Goal: Task Accomplishment & Management: Manage account settings

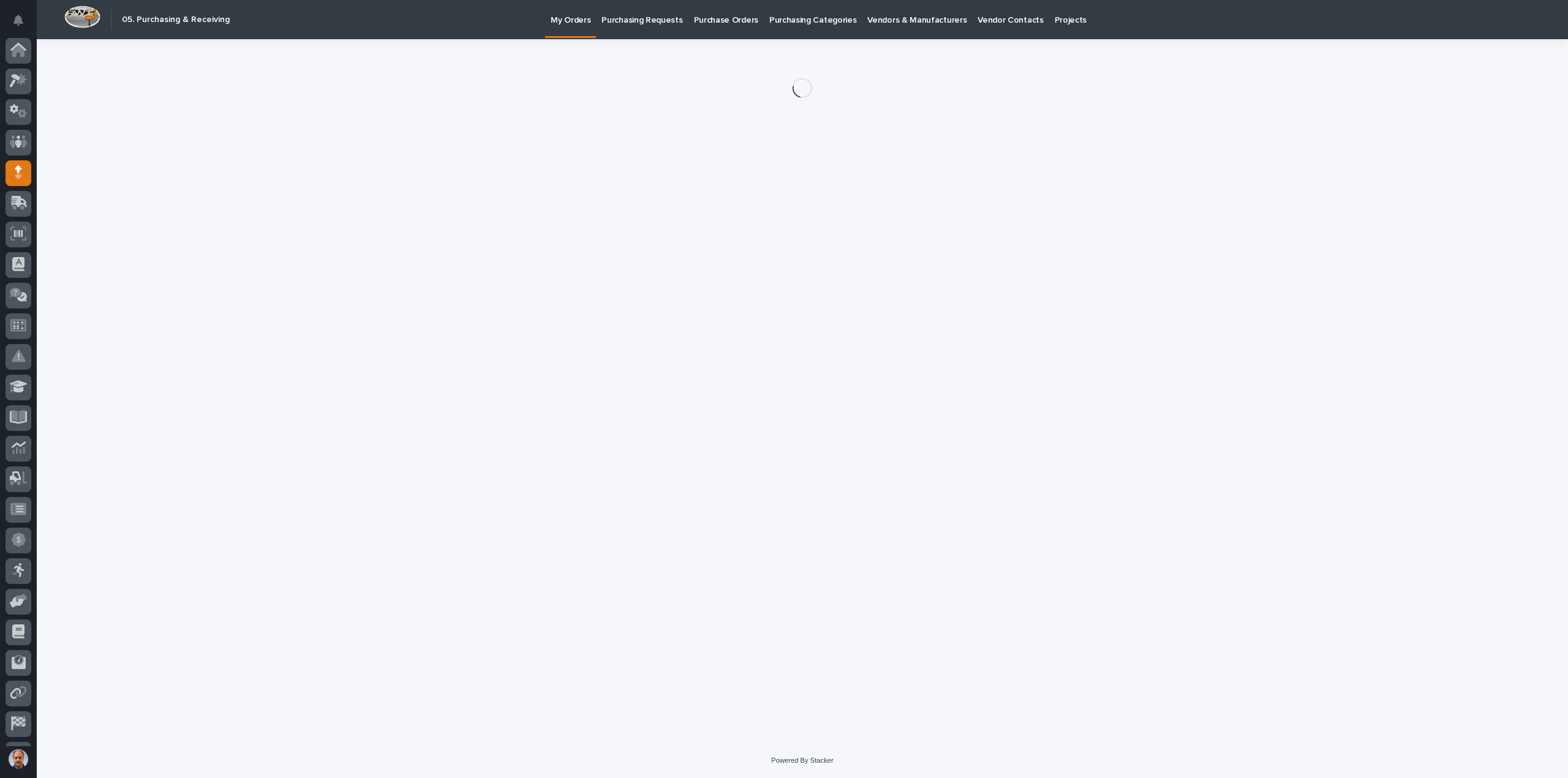
scroll to position [56, 0]
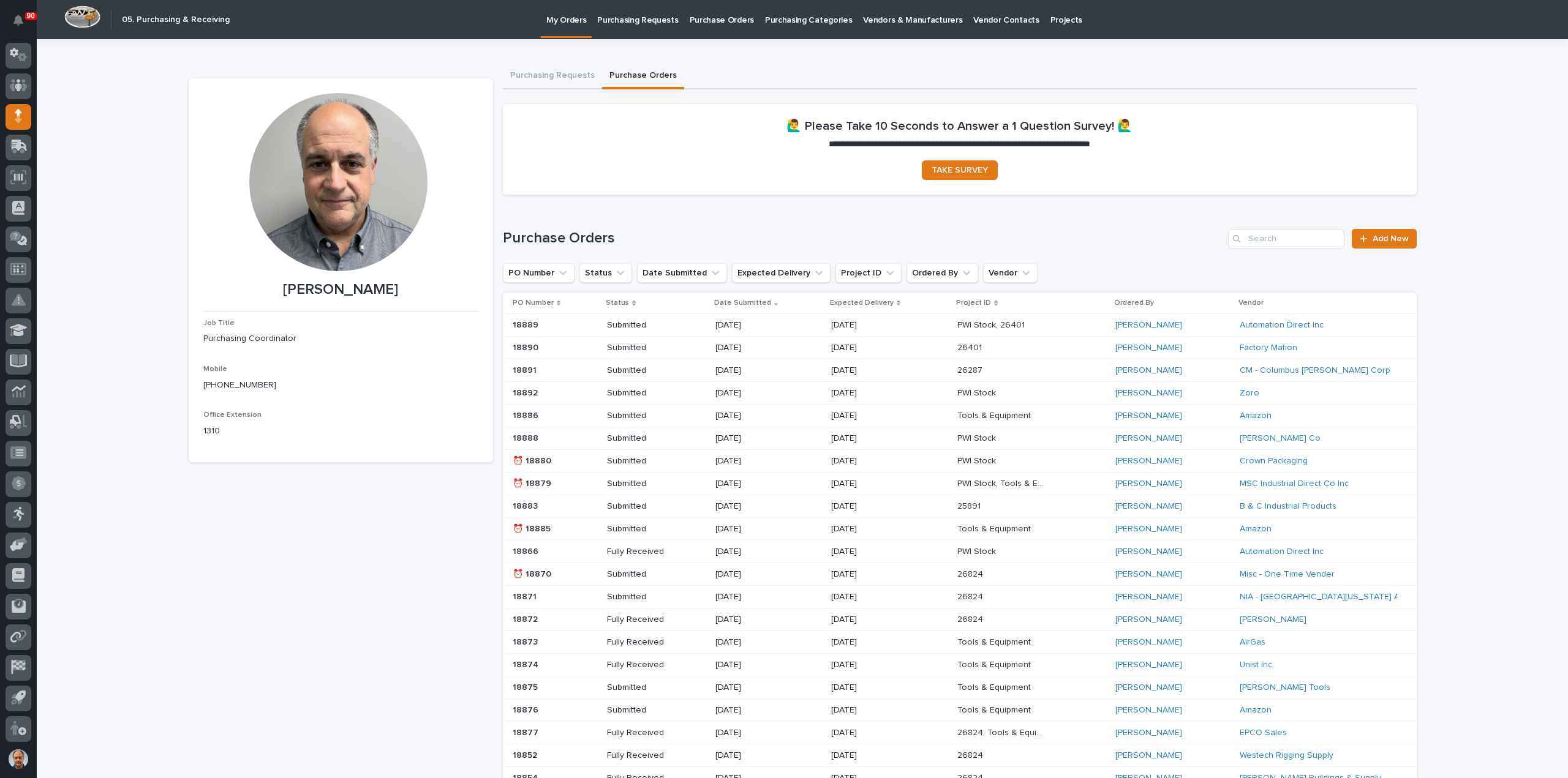
click at [649, 20] on p "Purchasing Requests" at bounding box center [637, 13] width 81 height 25
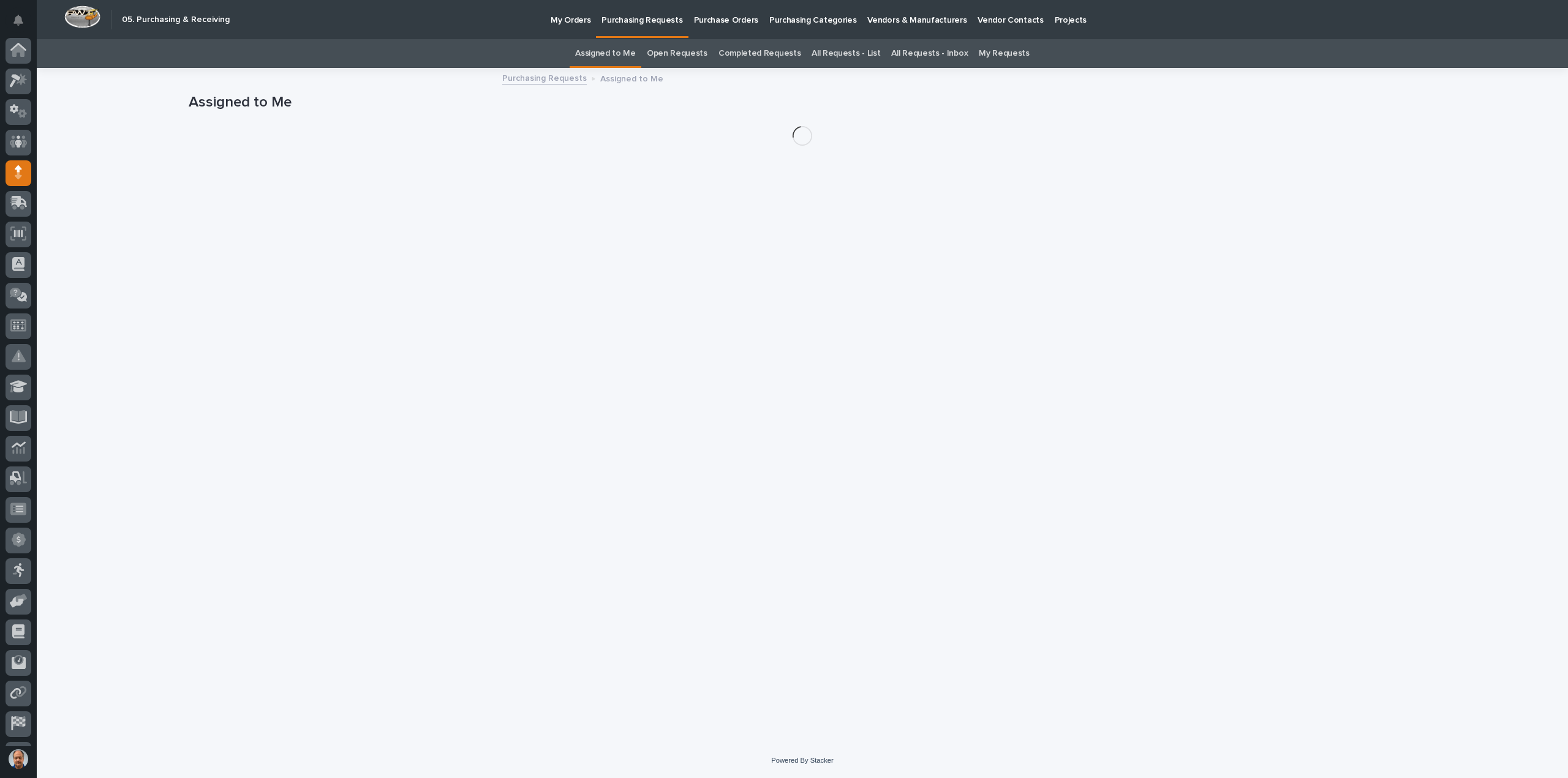
scroll to position [56, 0]
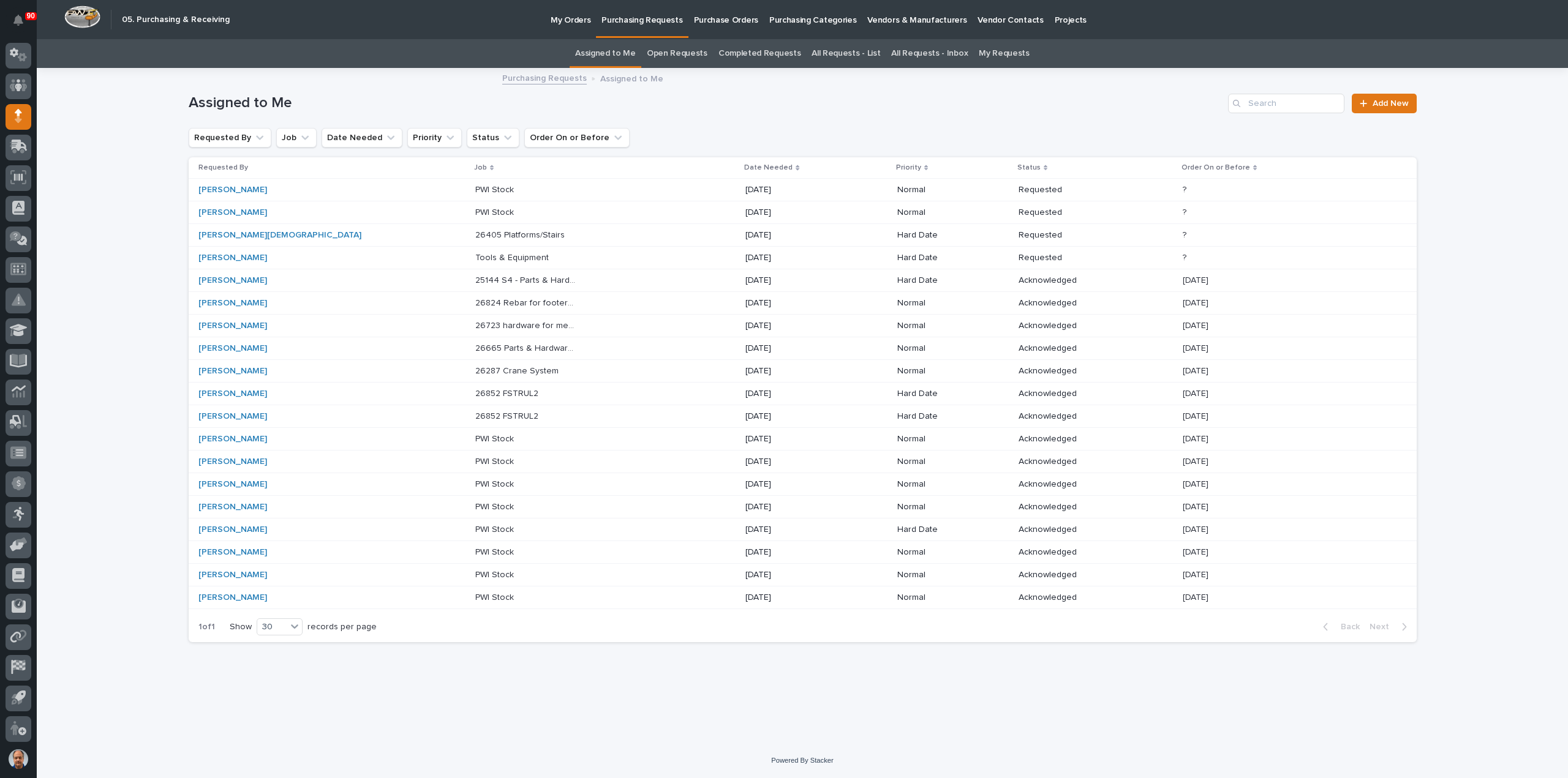
click at [483, 234] on p "26405 Platforms/Stairs" at bounding box center [521, 233] width 92 height 13
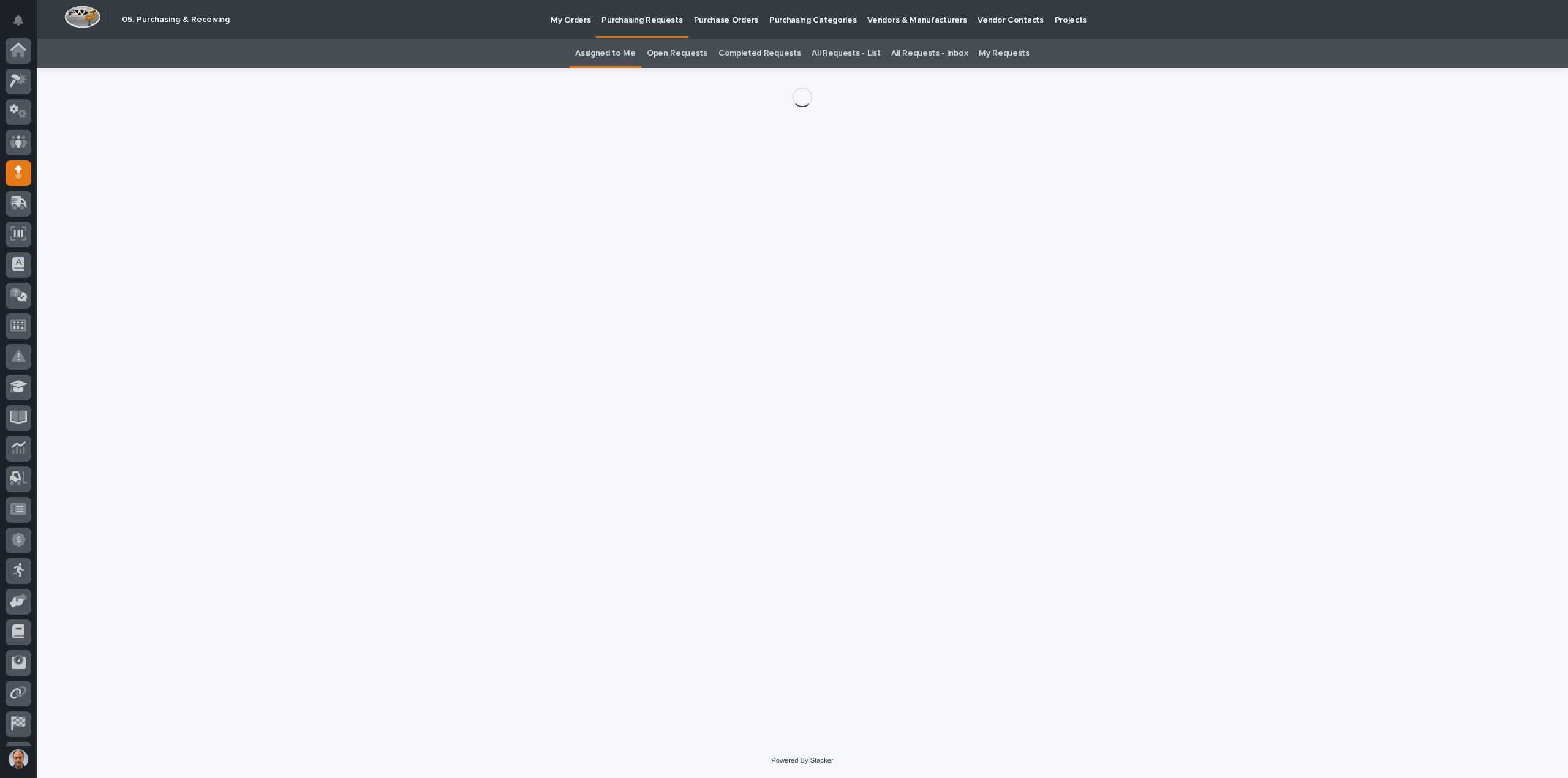
scroll to position [56, 0]
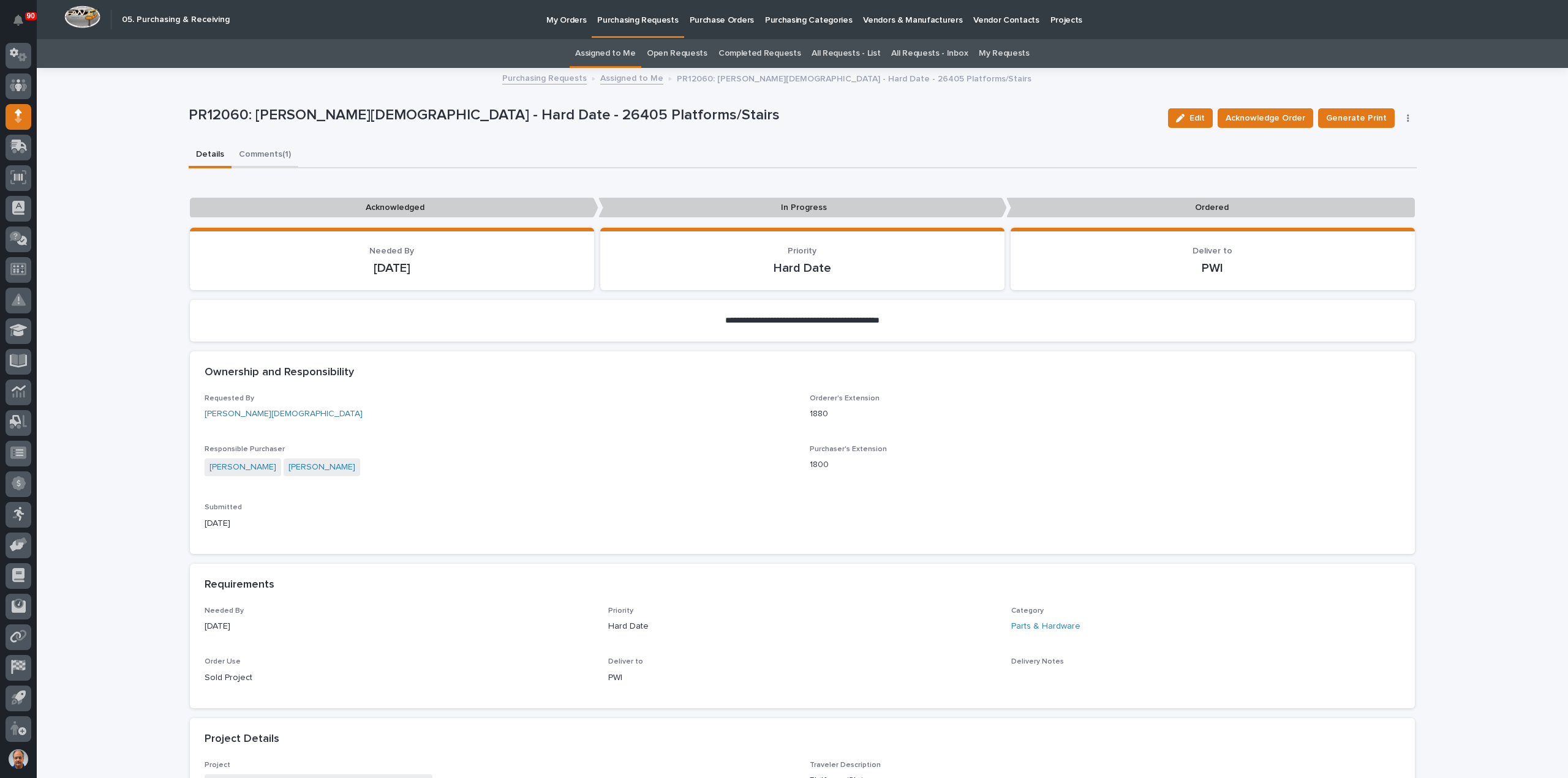
click at [261, 152] on button "Comments (1)" at bounding box center [264, 155] width 66 height 25
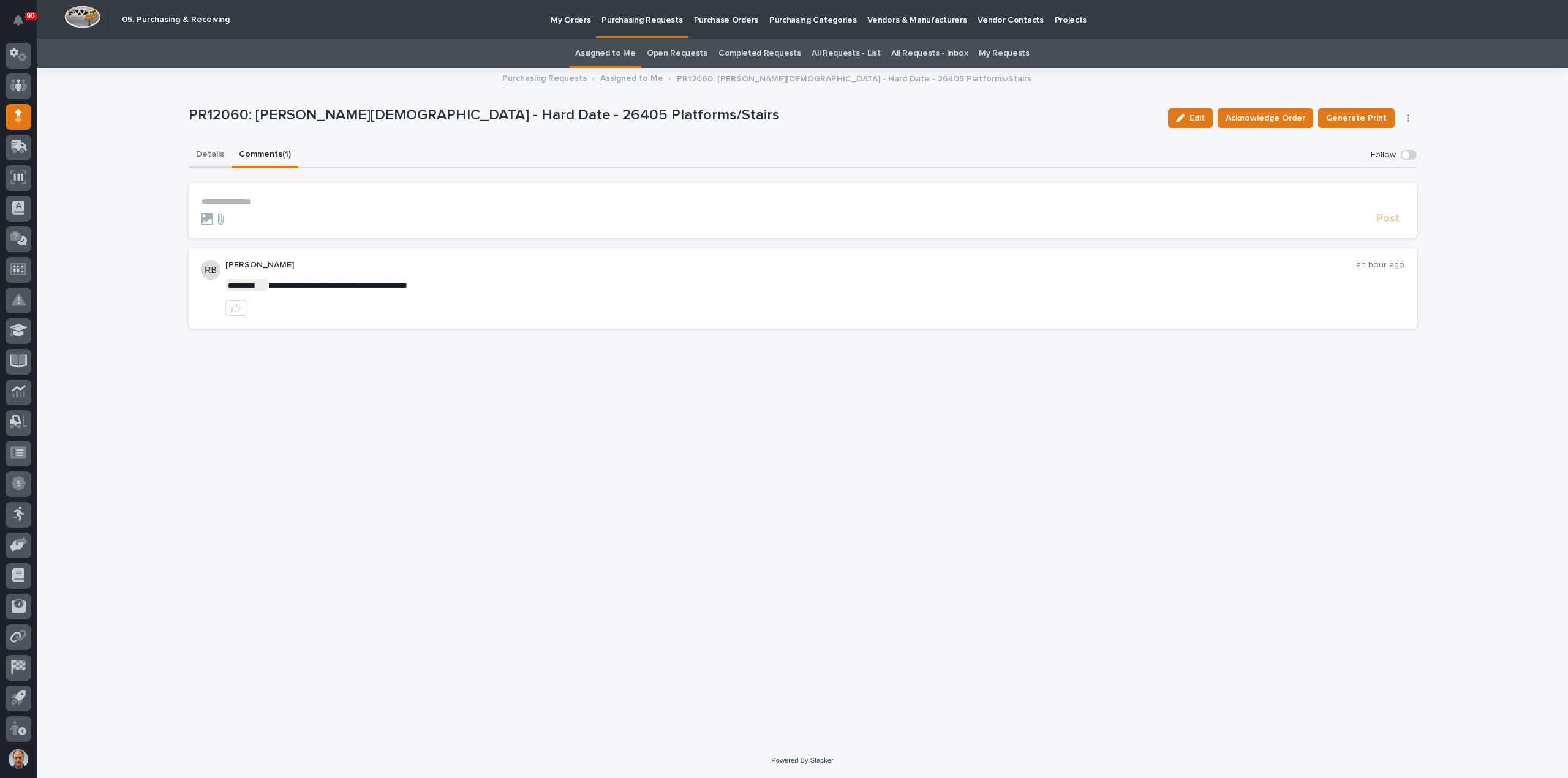
click at [214, 152] on button "Details" at bounding box center [210, 155] width 43 height 25
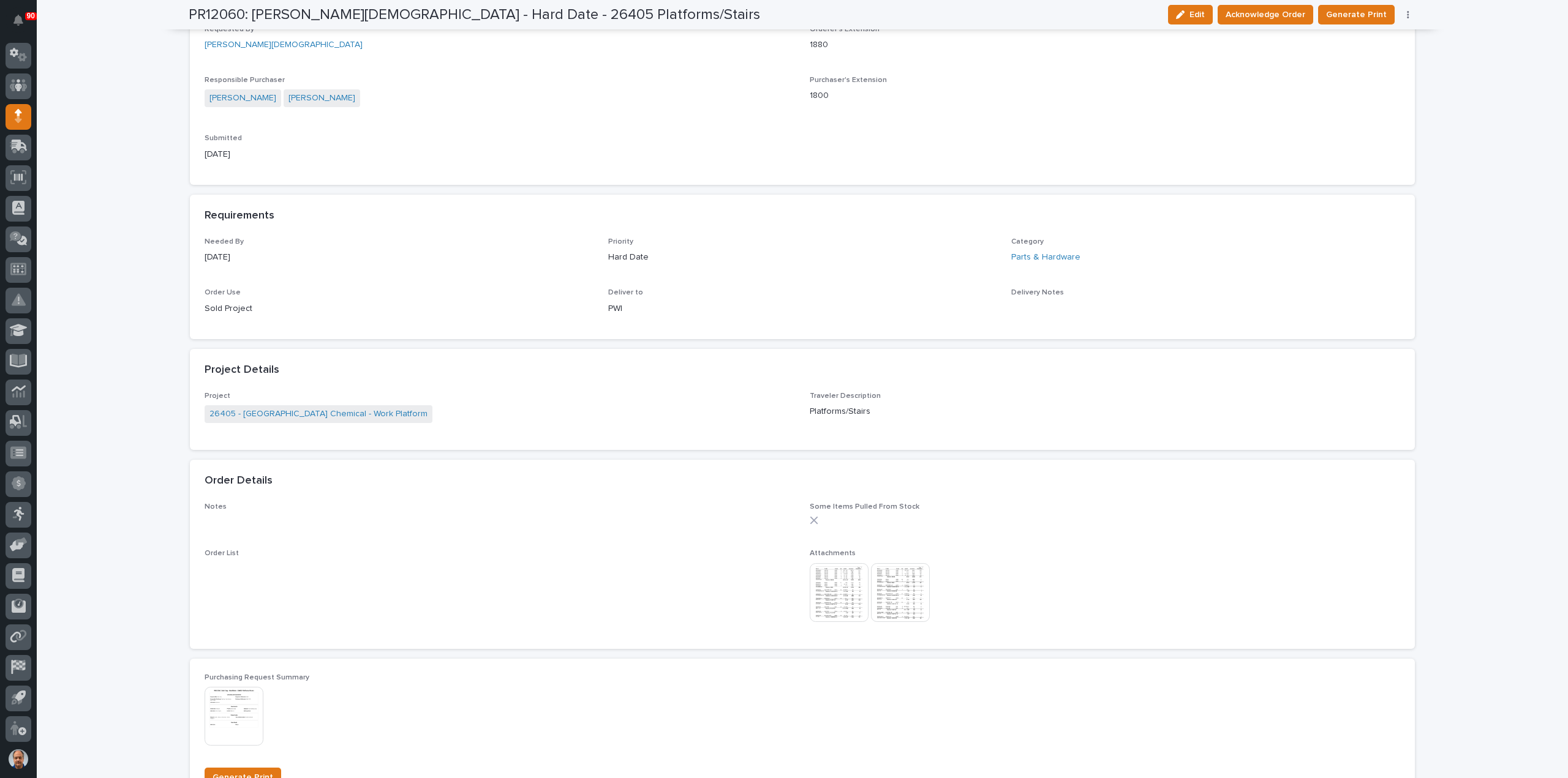
scroll to position [428, 0]
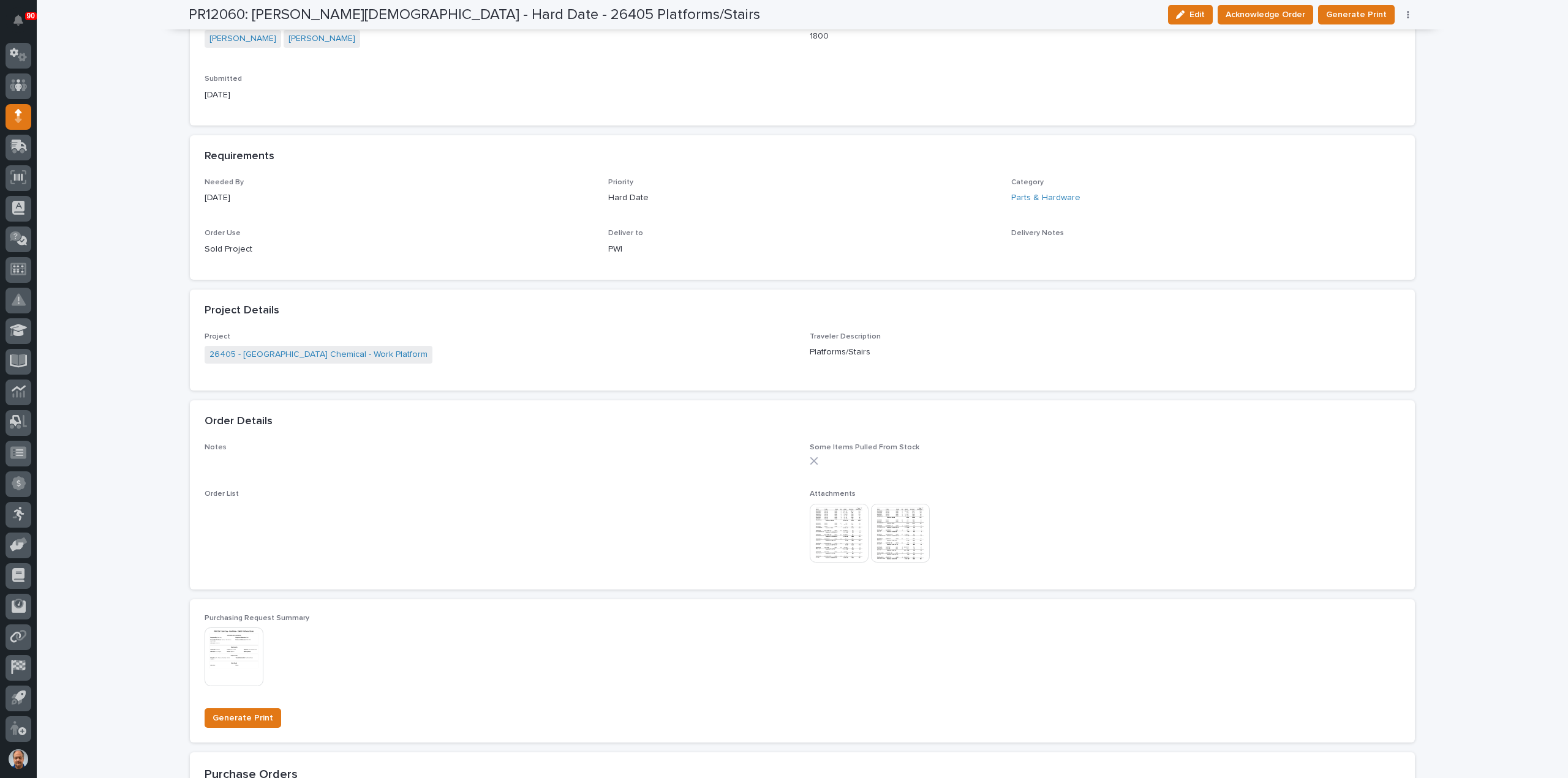
click at [820, 528] on img at bounding box center [839, 533] width 59 height 59
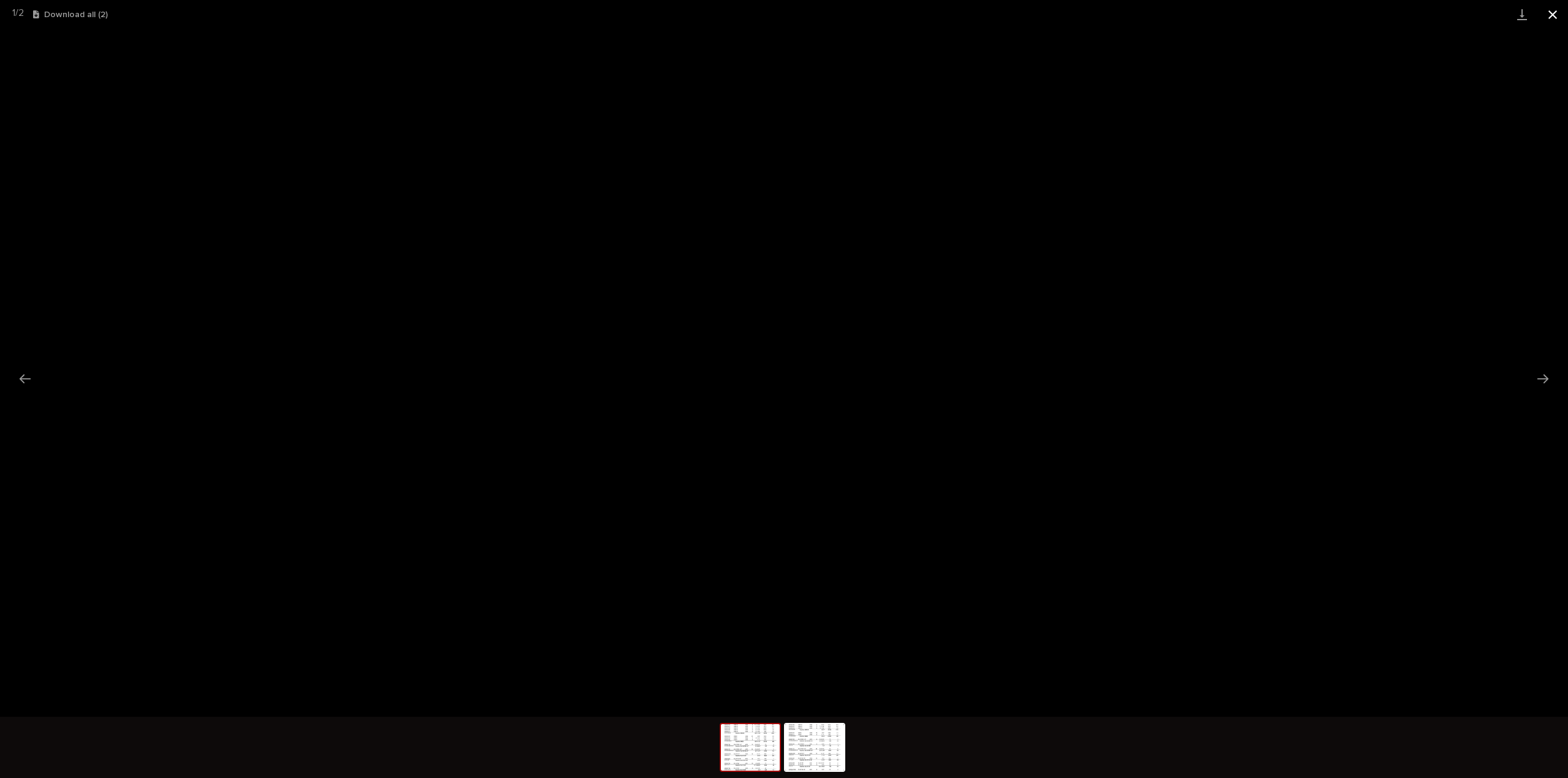
click at [1549, 17] on button "Close gallery" at bounding box center [1552, 14] width 31 height 29
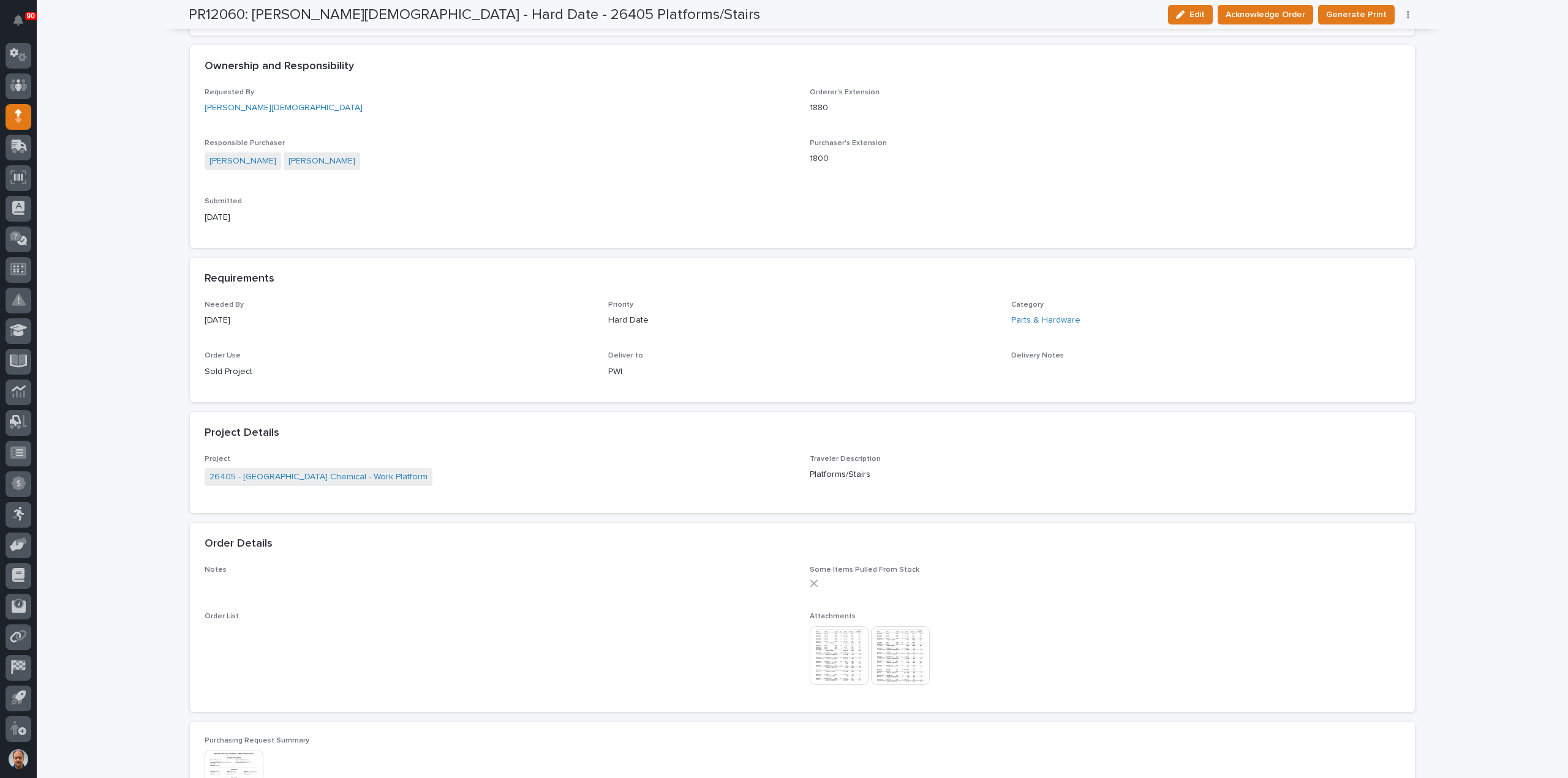
scroll to position [551, 0]
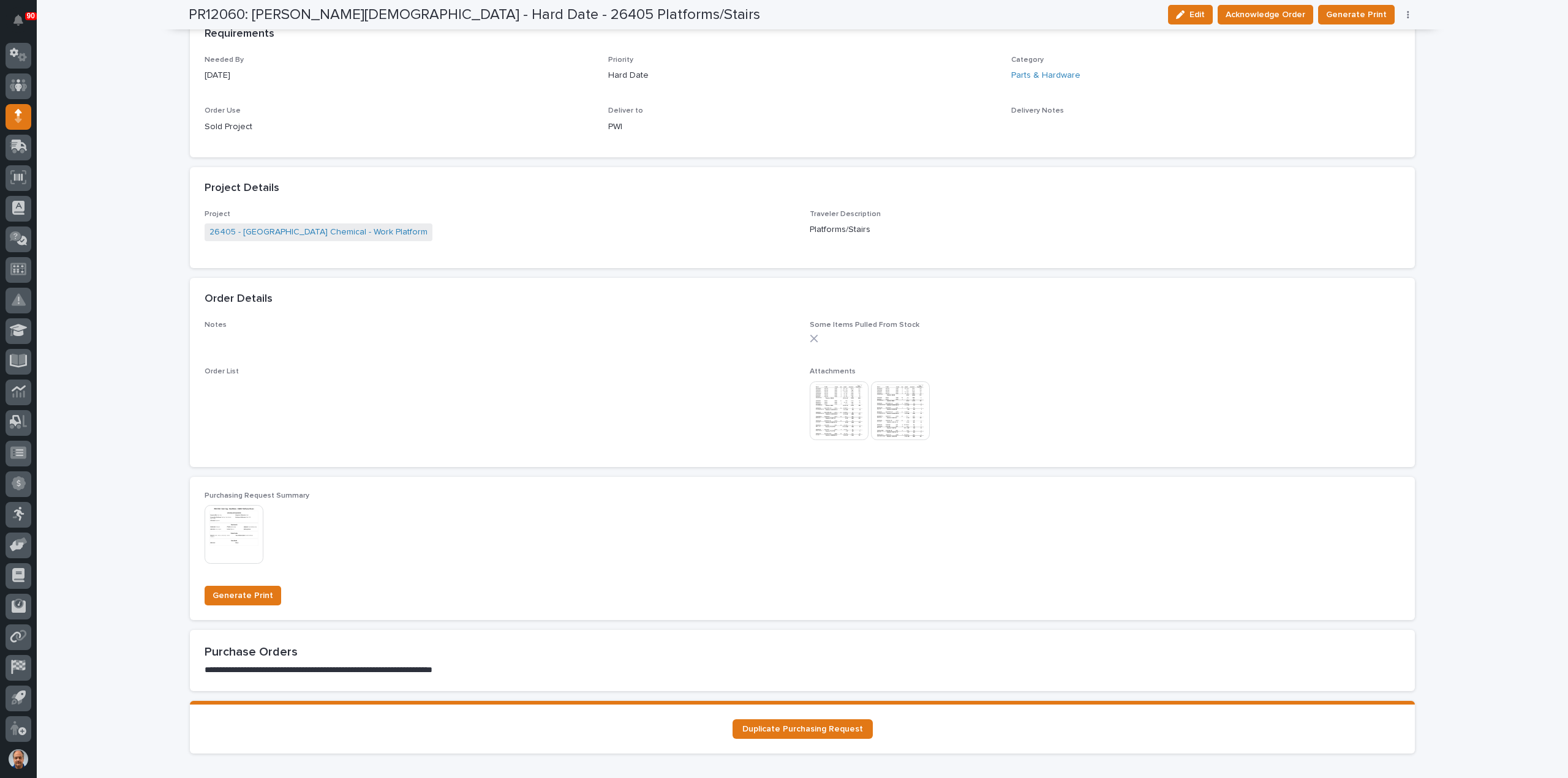
click at [901, 428] on img at bounding box center [900, 410] width 59 height 59
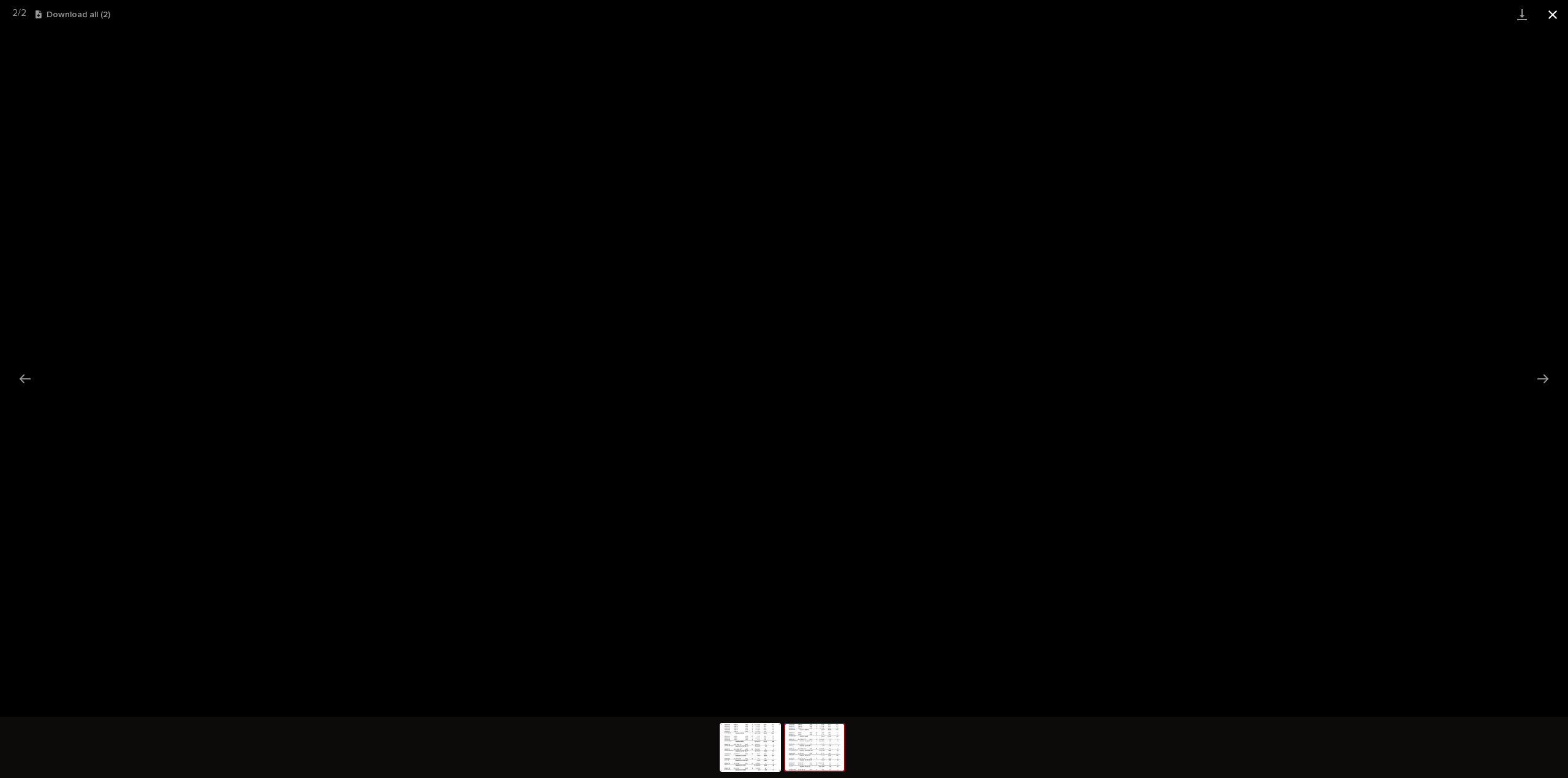
click at [1549, 10] on button "Close gallery" at bounding box center [1552, 14] width 31 height 29
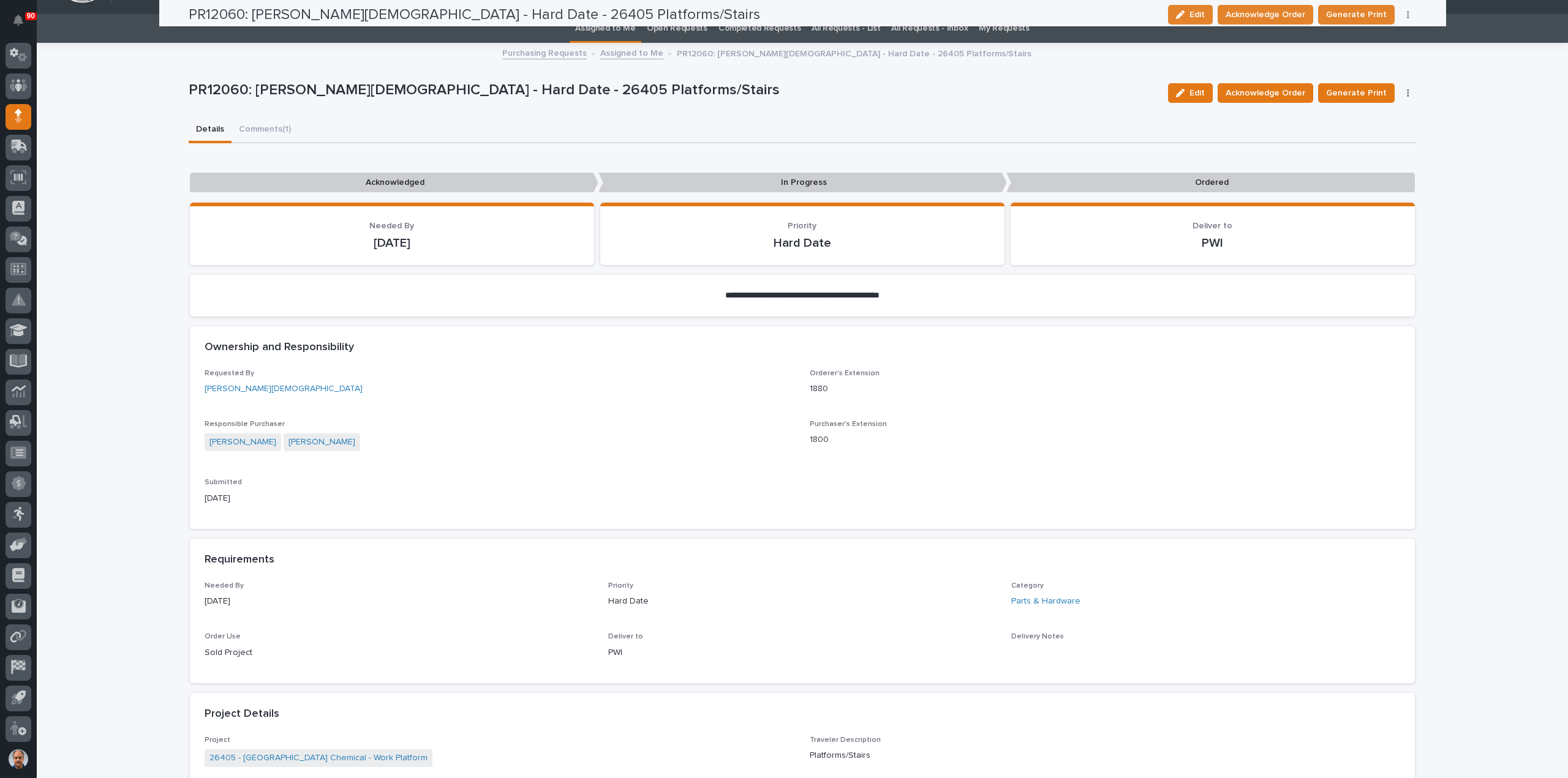
scroll to position [0, 0]
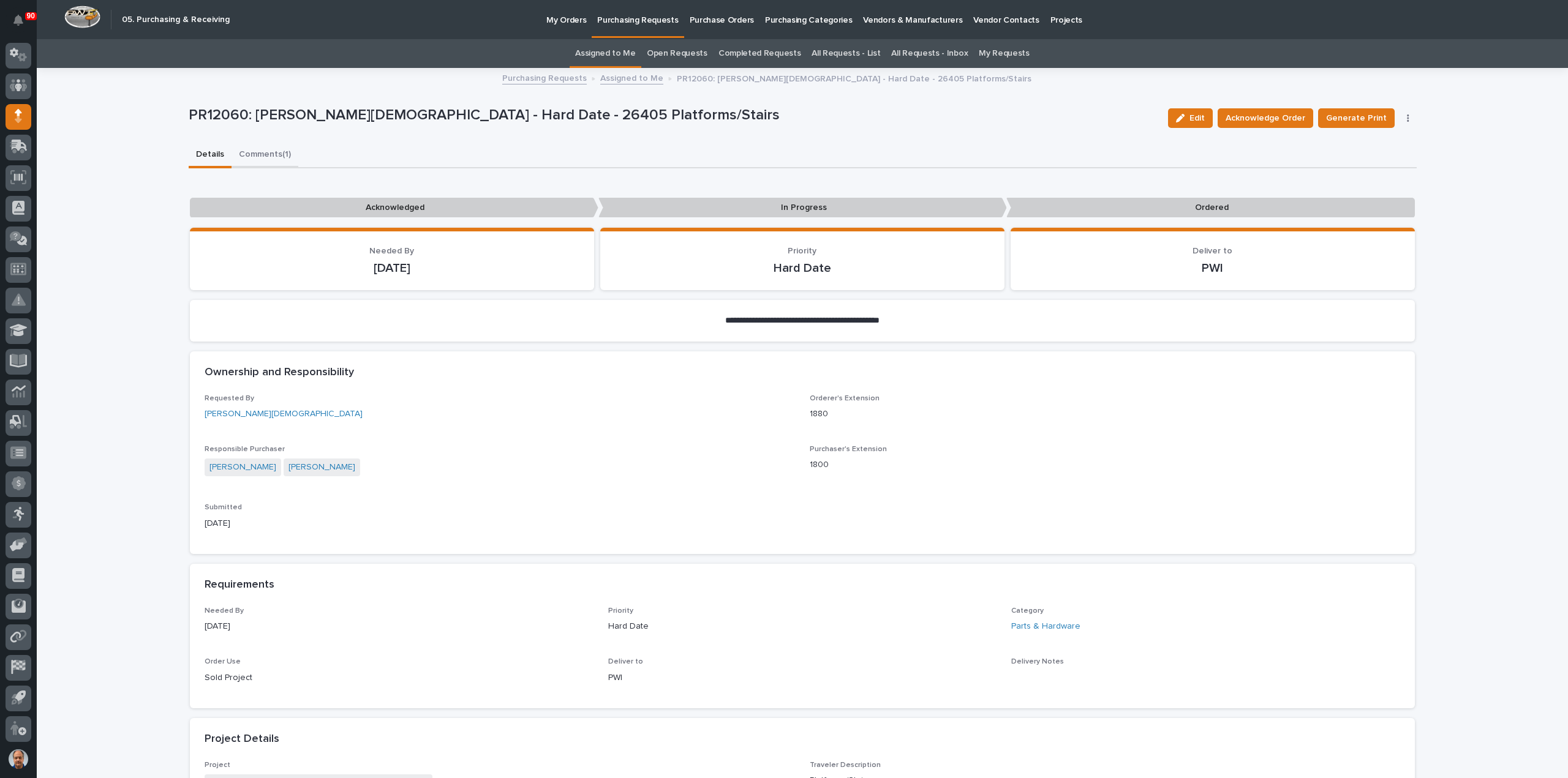
click at [257, 154] on button "Comments (1)" at bounding box center [264, 155] width 66 height 25
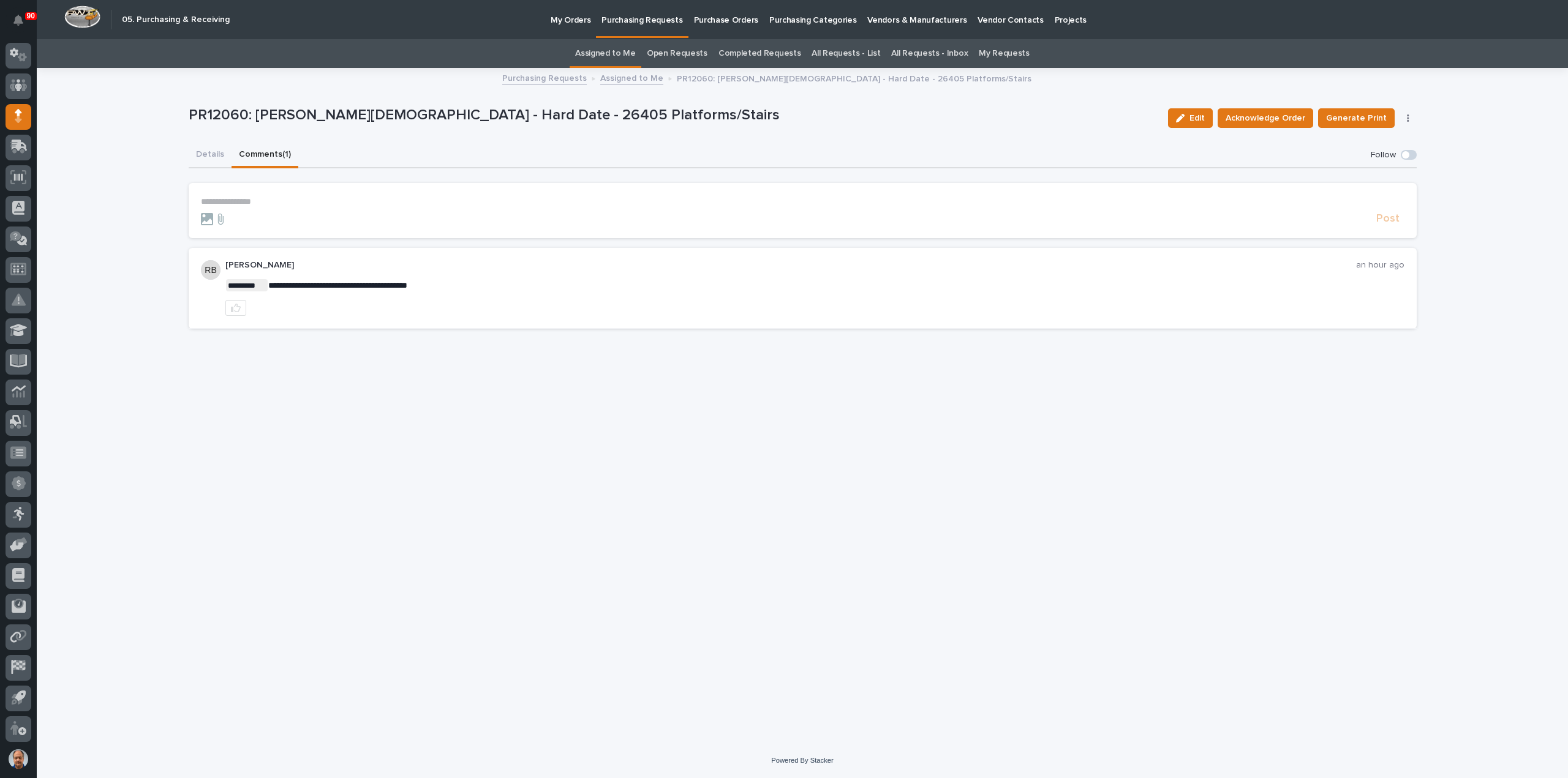
click at [225, 200] on p "**********" at bounding box center [802, 201] width 1204 height 10
click at [1390, 219] on span "Post" at bounding box center [1387, 224] width 23 height 14
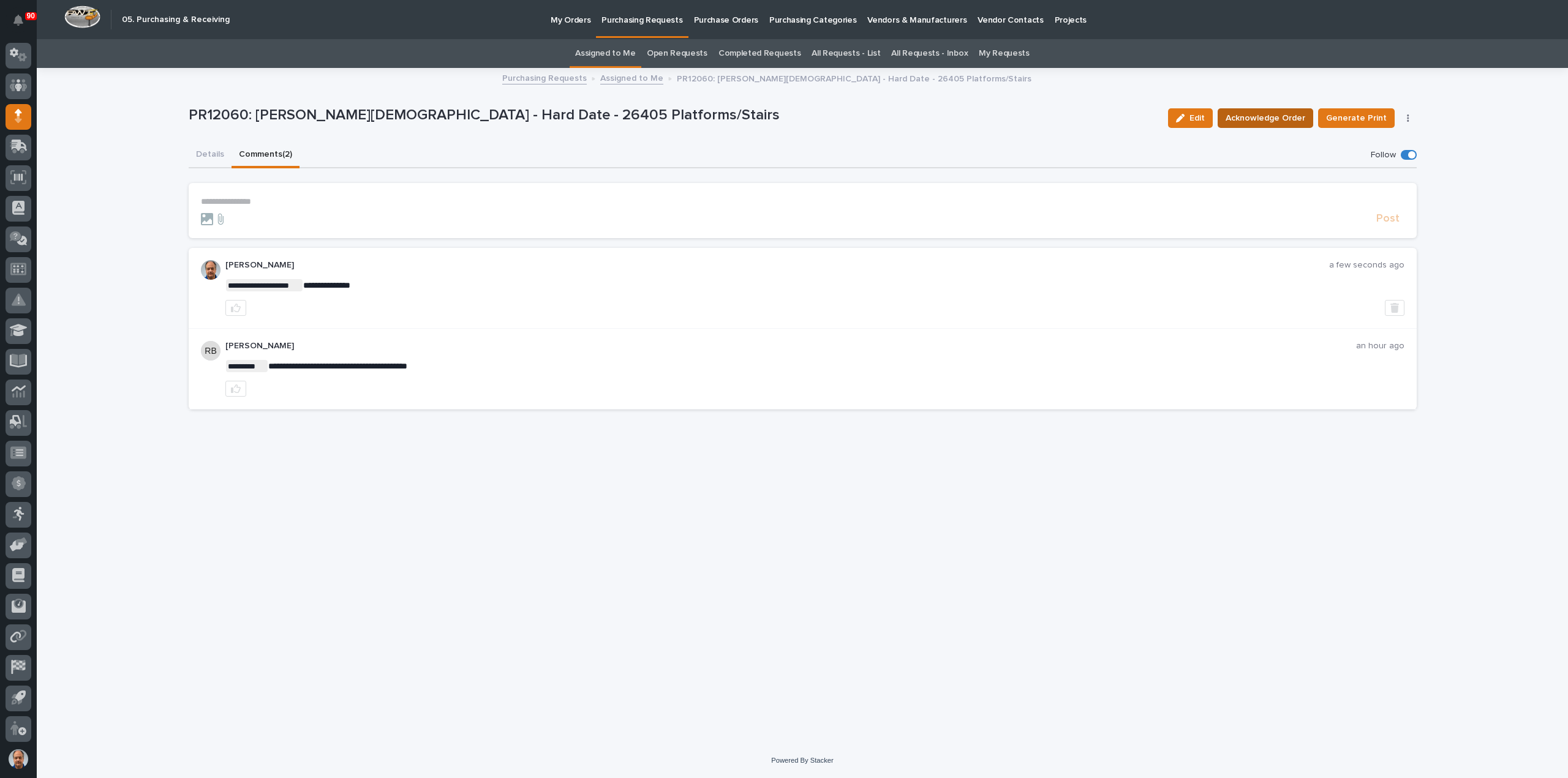
click at [1275, 117] on span "Acknowledge Order" at bounding box center [1265, 119] width 80 height 15
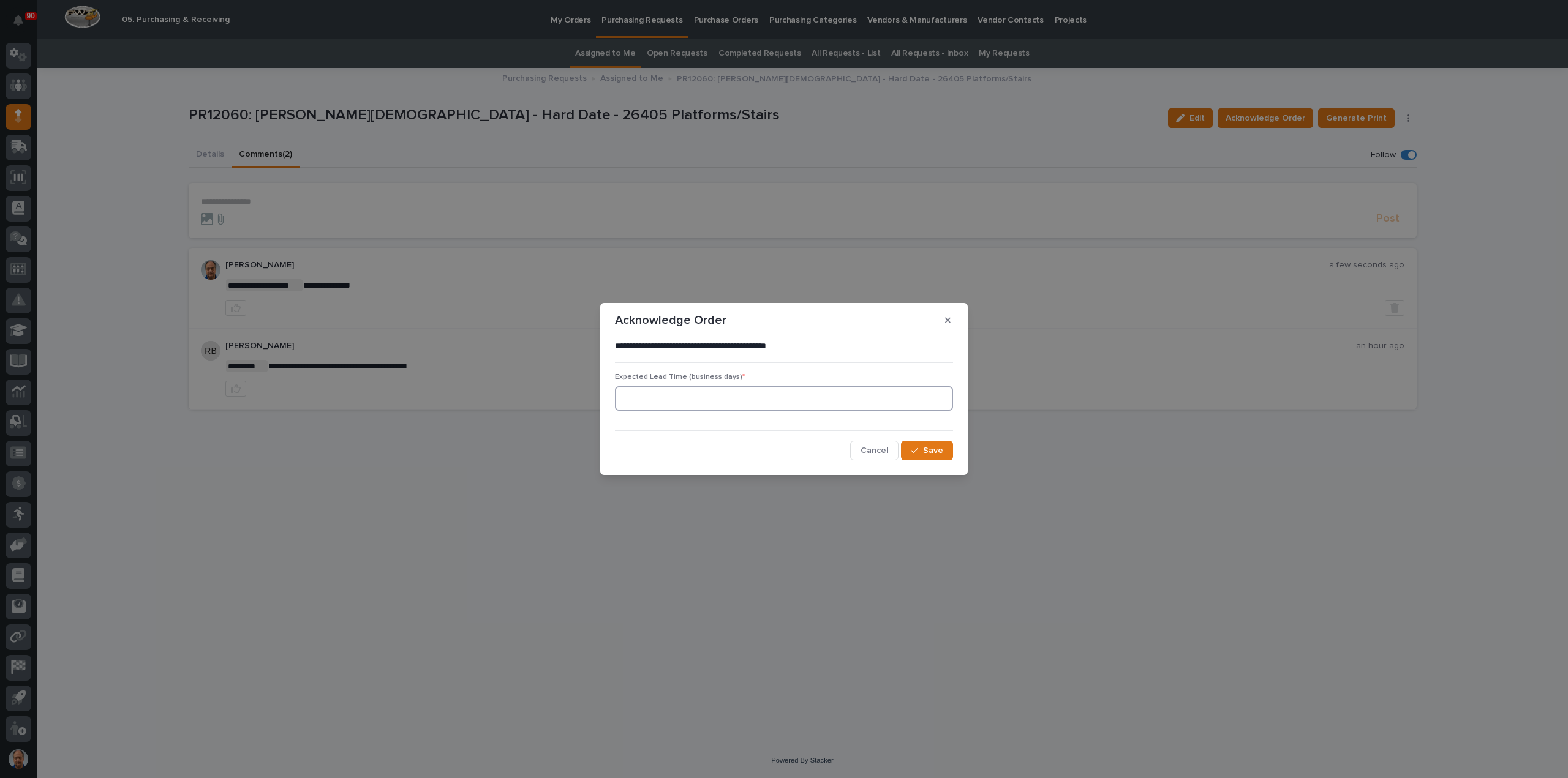
click at [635, 395] on input at bounding box center [784, 398] width 338 height 25
type input "1"
click at [934, 451] on span "Save" at bounding box center [933, 451] width 20 height 11
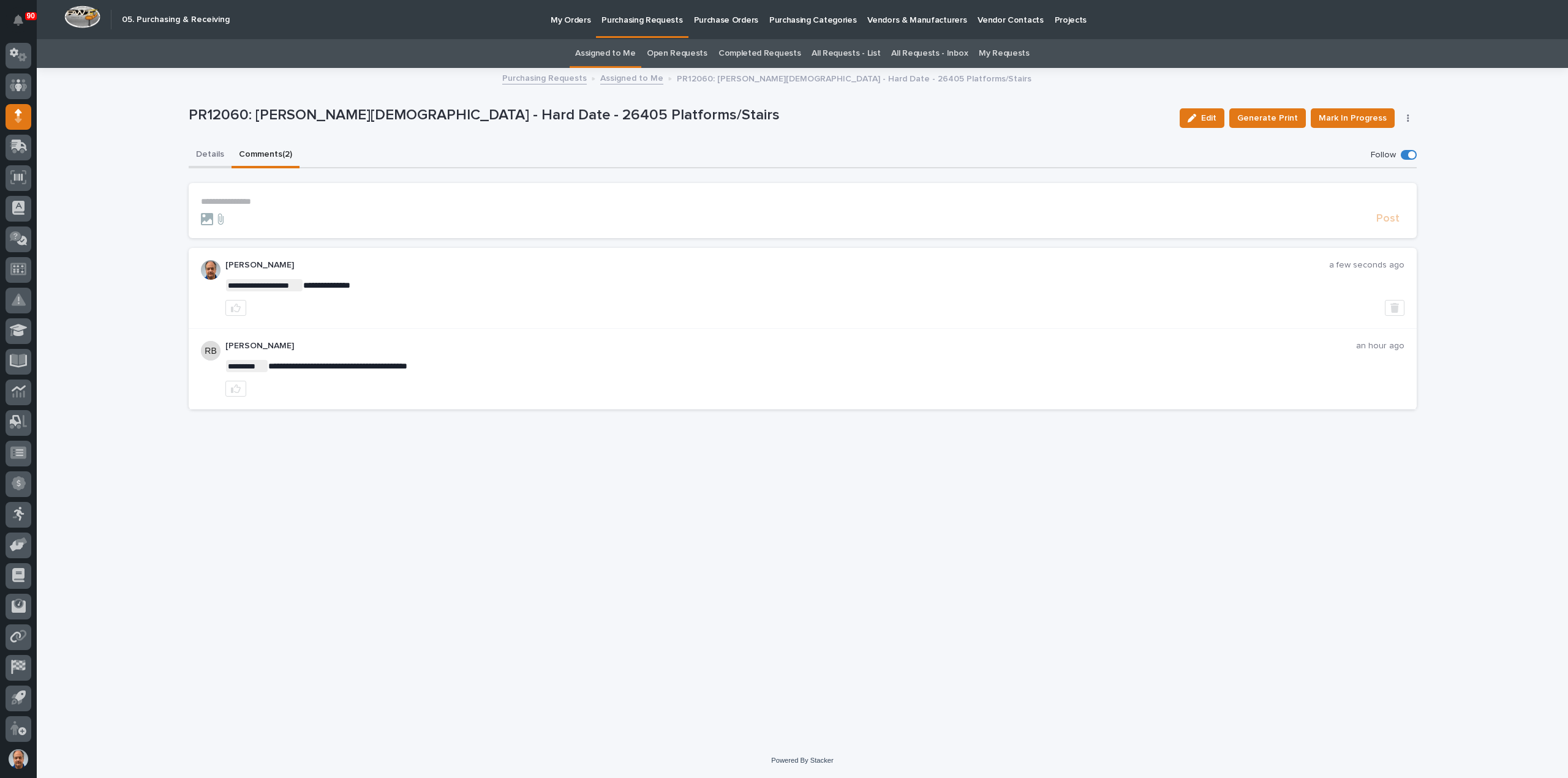
click at [203, 152] on button "Details" at bounding box center [210, 155] width 43 height 25
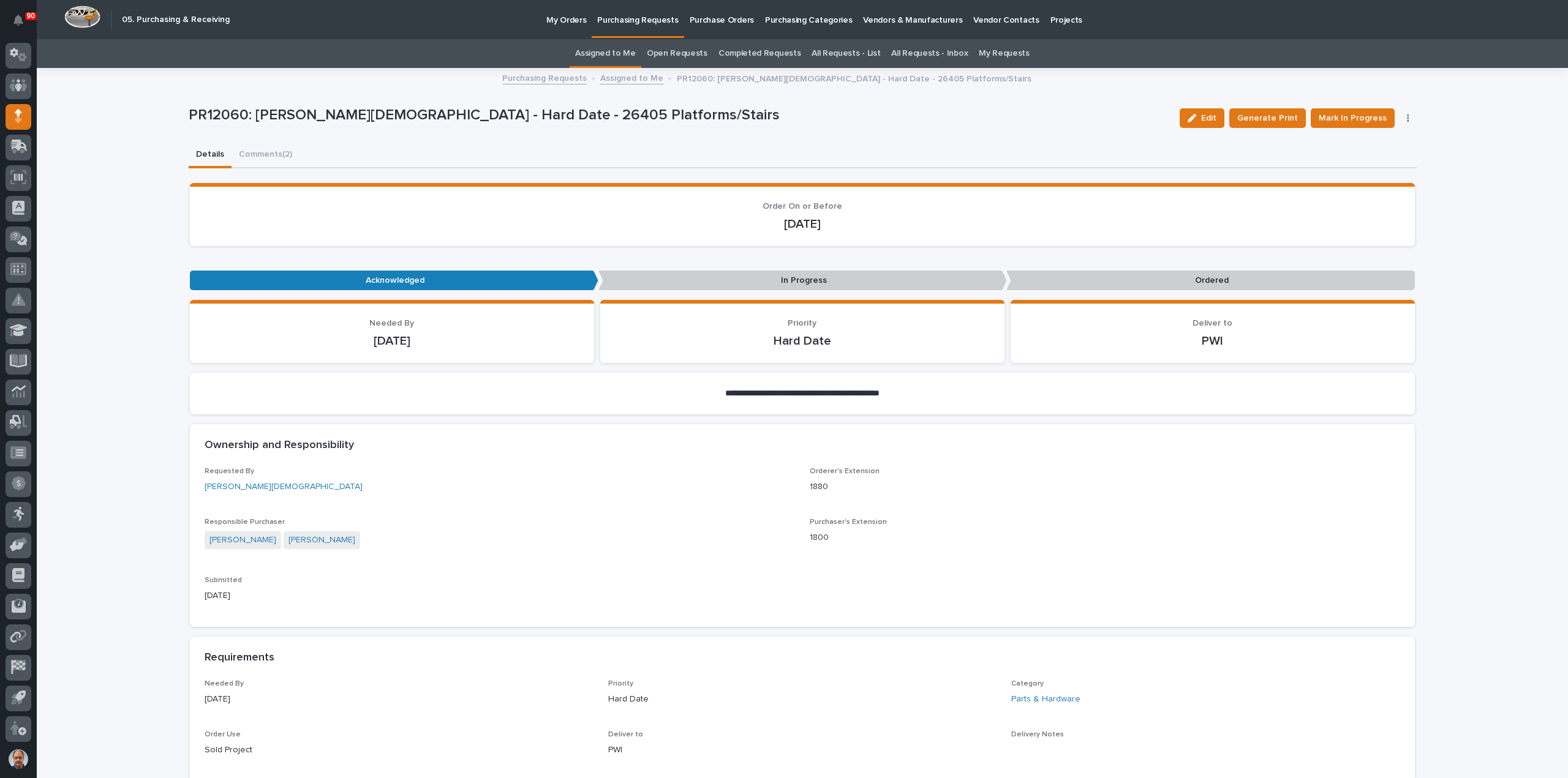
click at [625, 78] on link "Assigned to Me" at bounding box center [631, 77] width 63 height 14
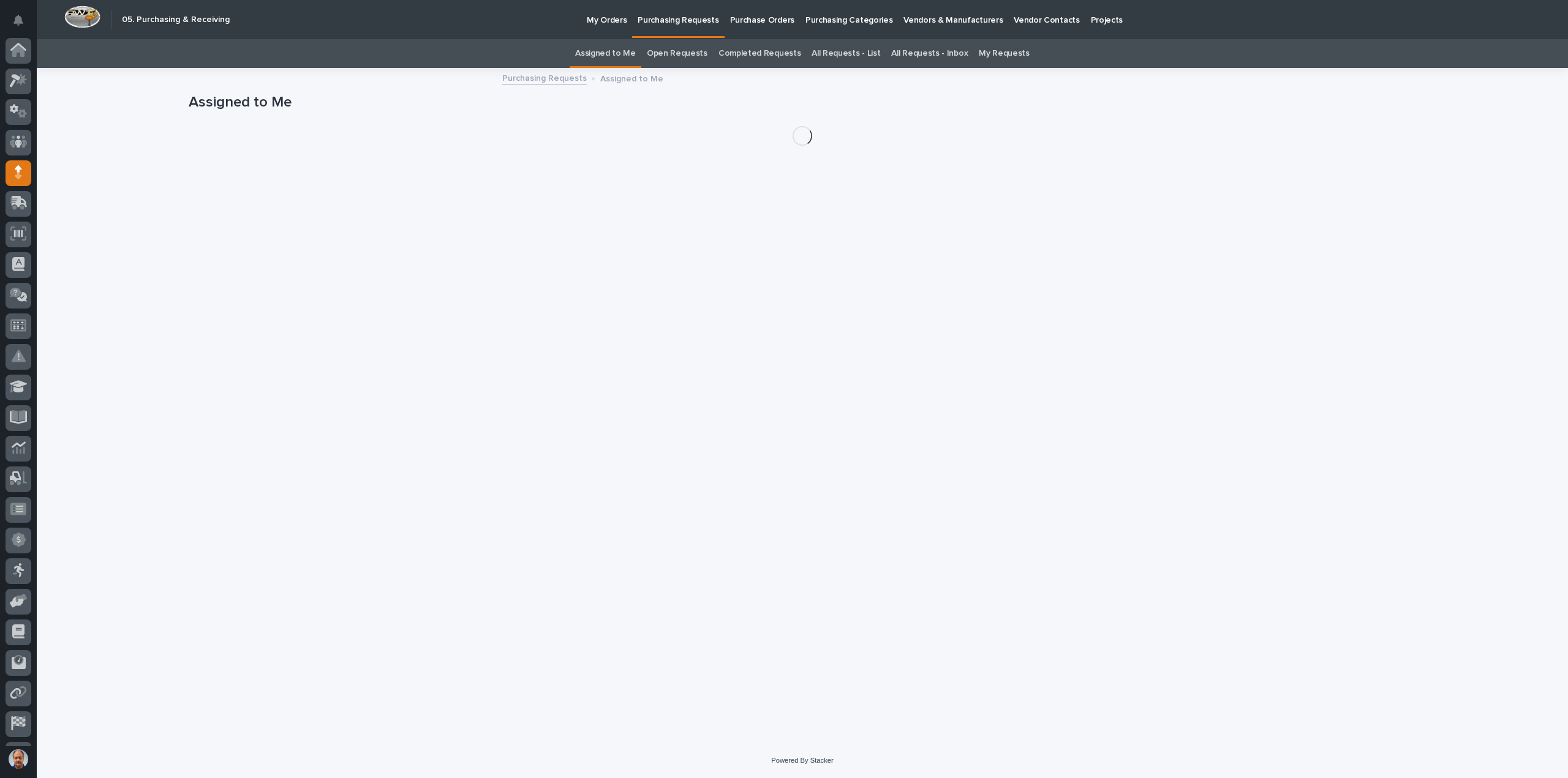
scroll to position [56, 0]
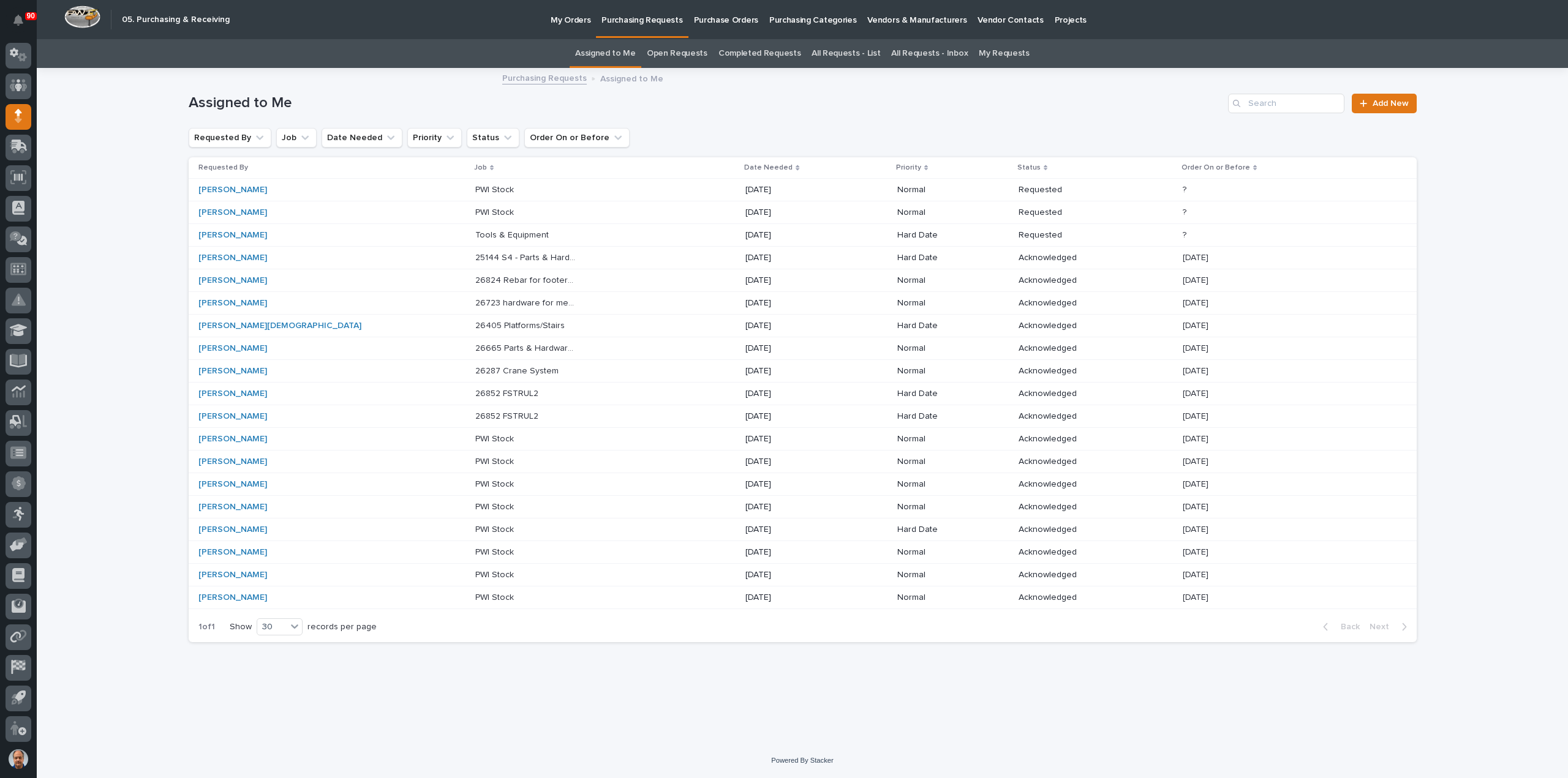
click at [475, 231] on p "Tools & Equipment" at bounding box center [513, 233] width 76 height 13
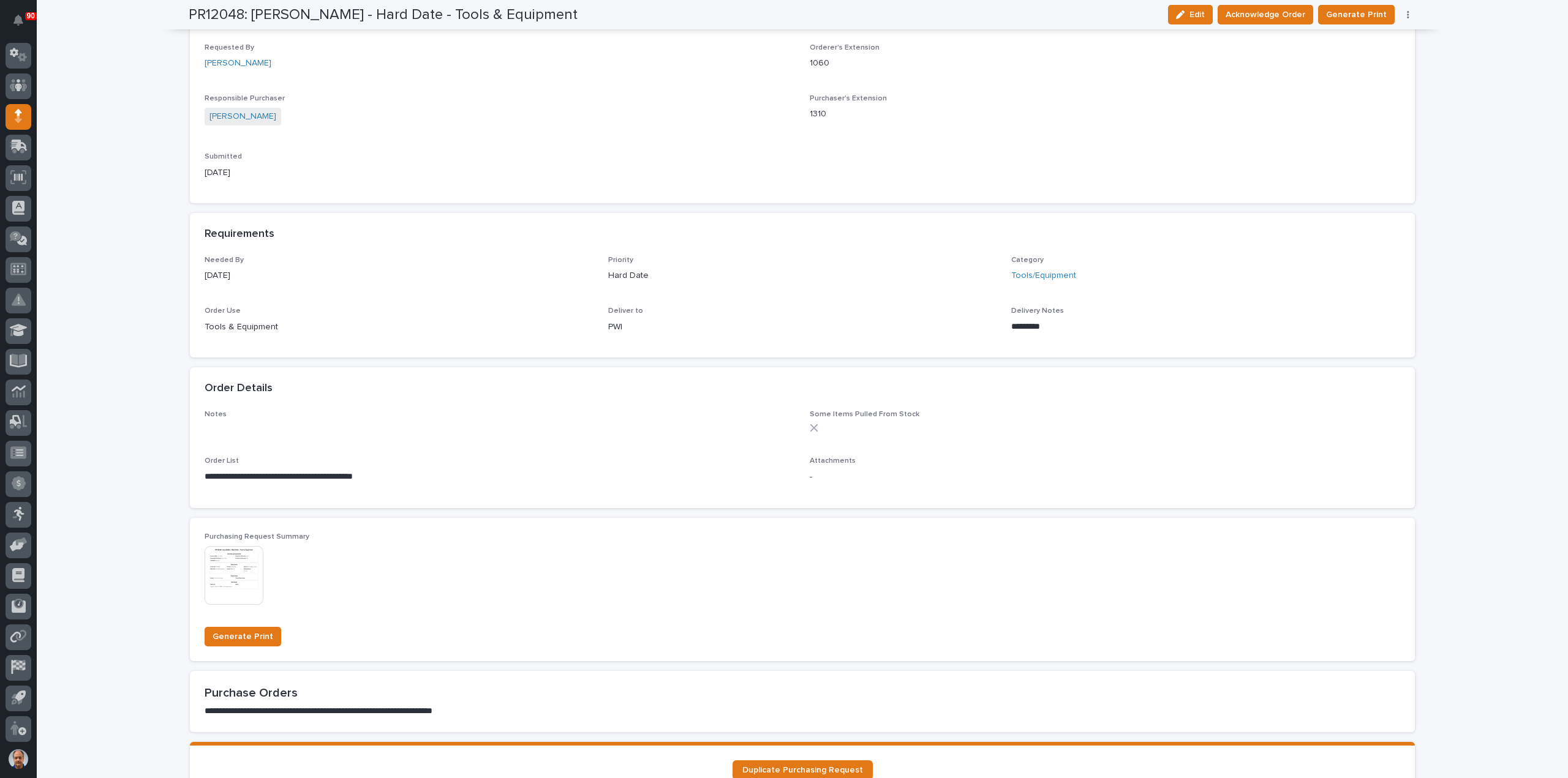
scroll to position [367, 0]
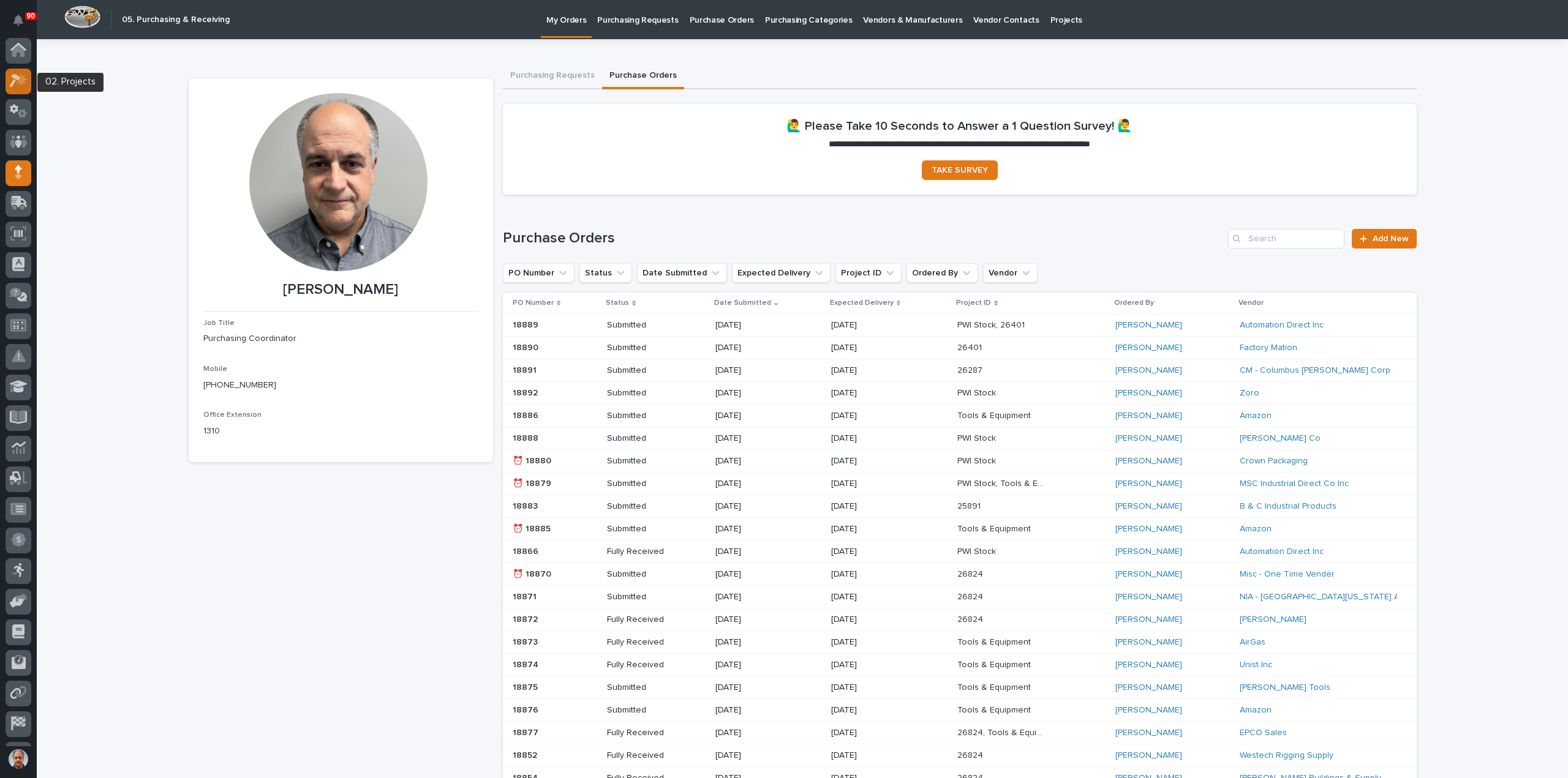
click at [17, 78] on icon at bounding box center [15, 81] width 11 height 13
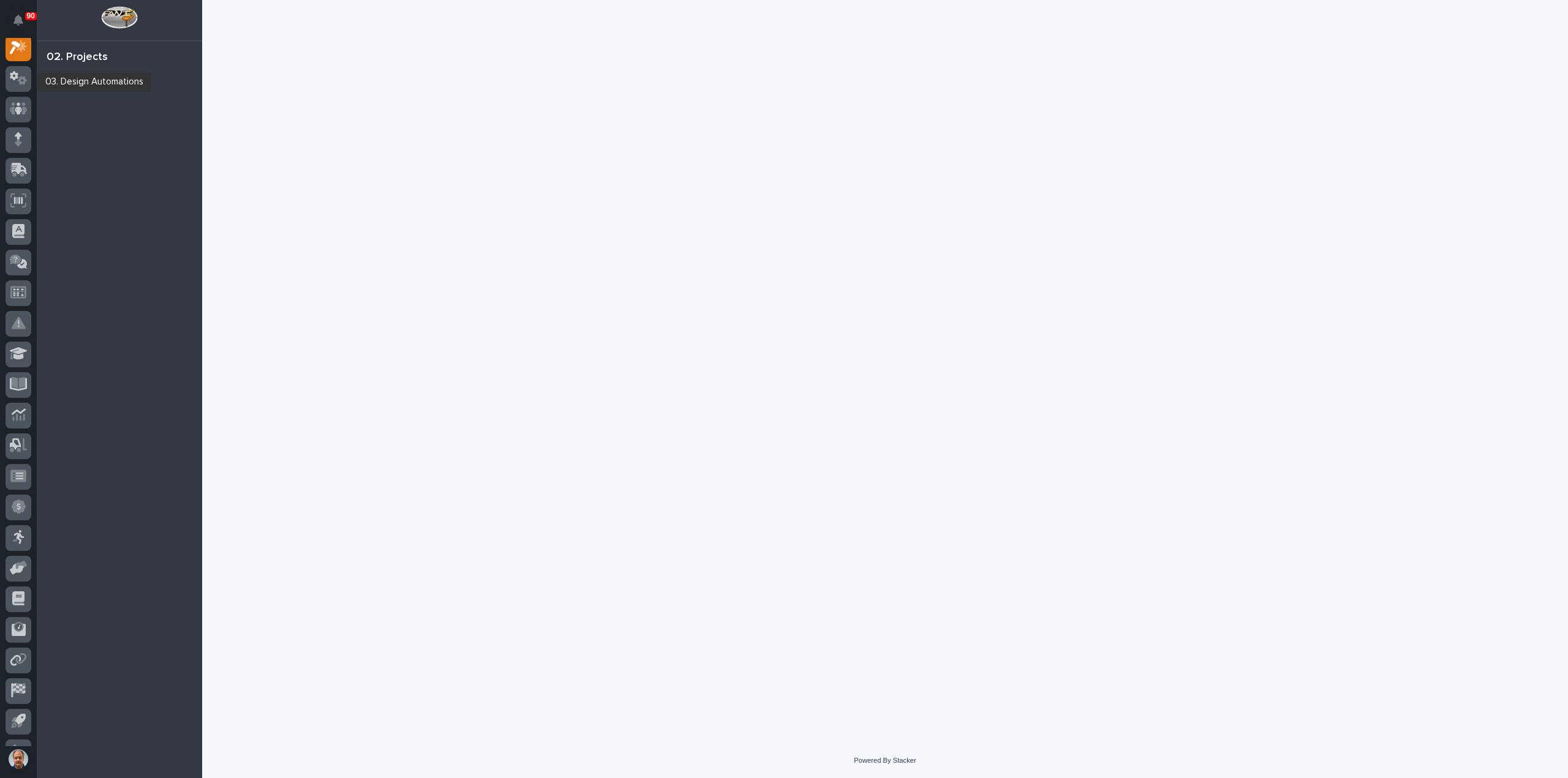
scroll to position [31, 0]
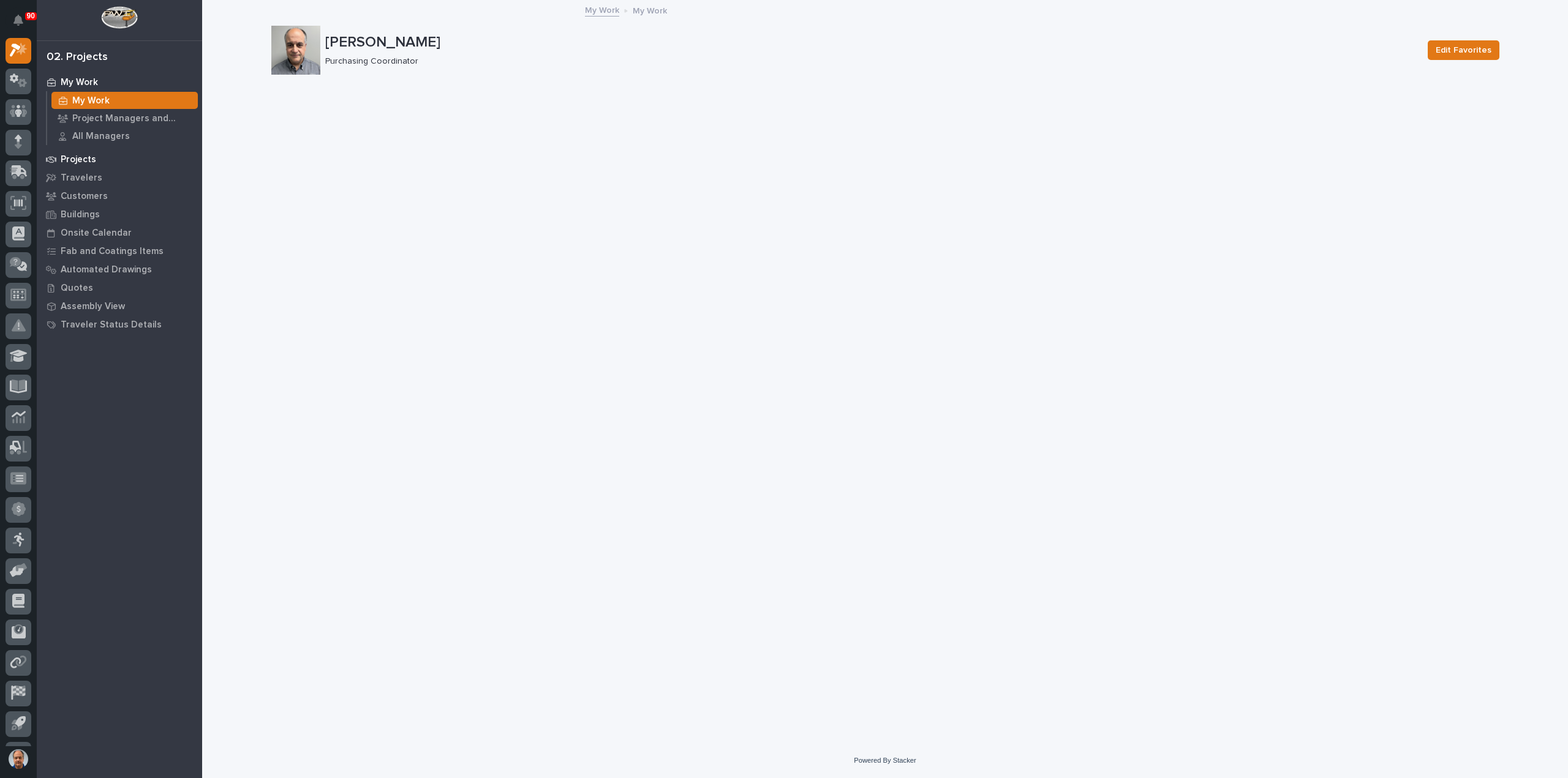
click at [77, 160] on p "Projects" at bounding box center [78, 160] width 36 height 11
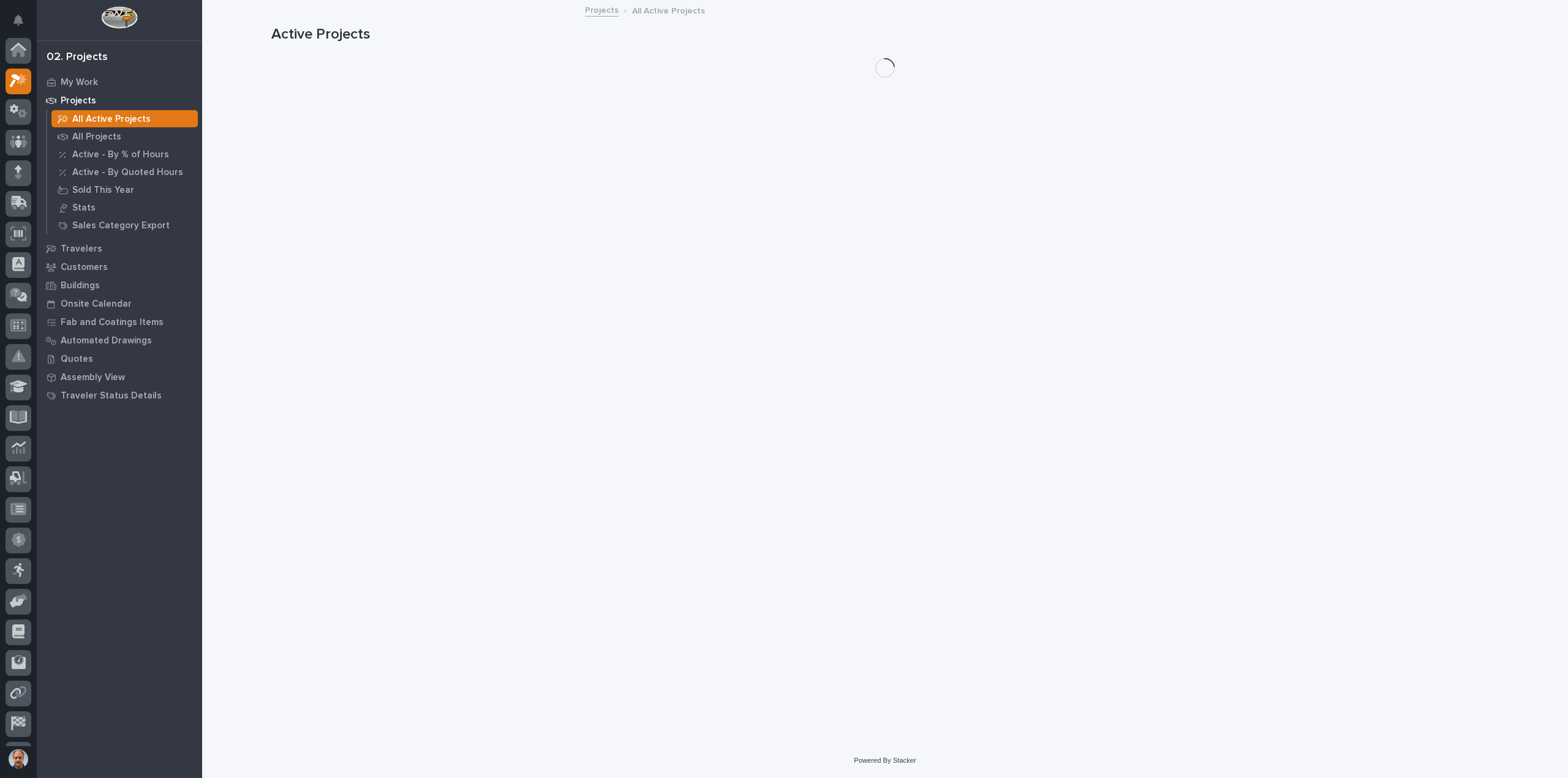
scroll to position [31, 0]
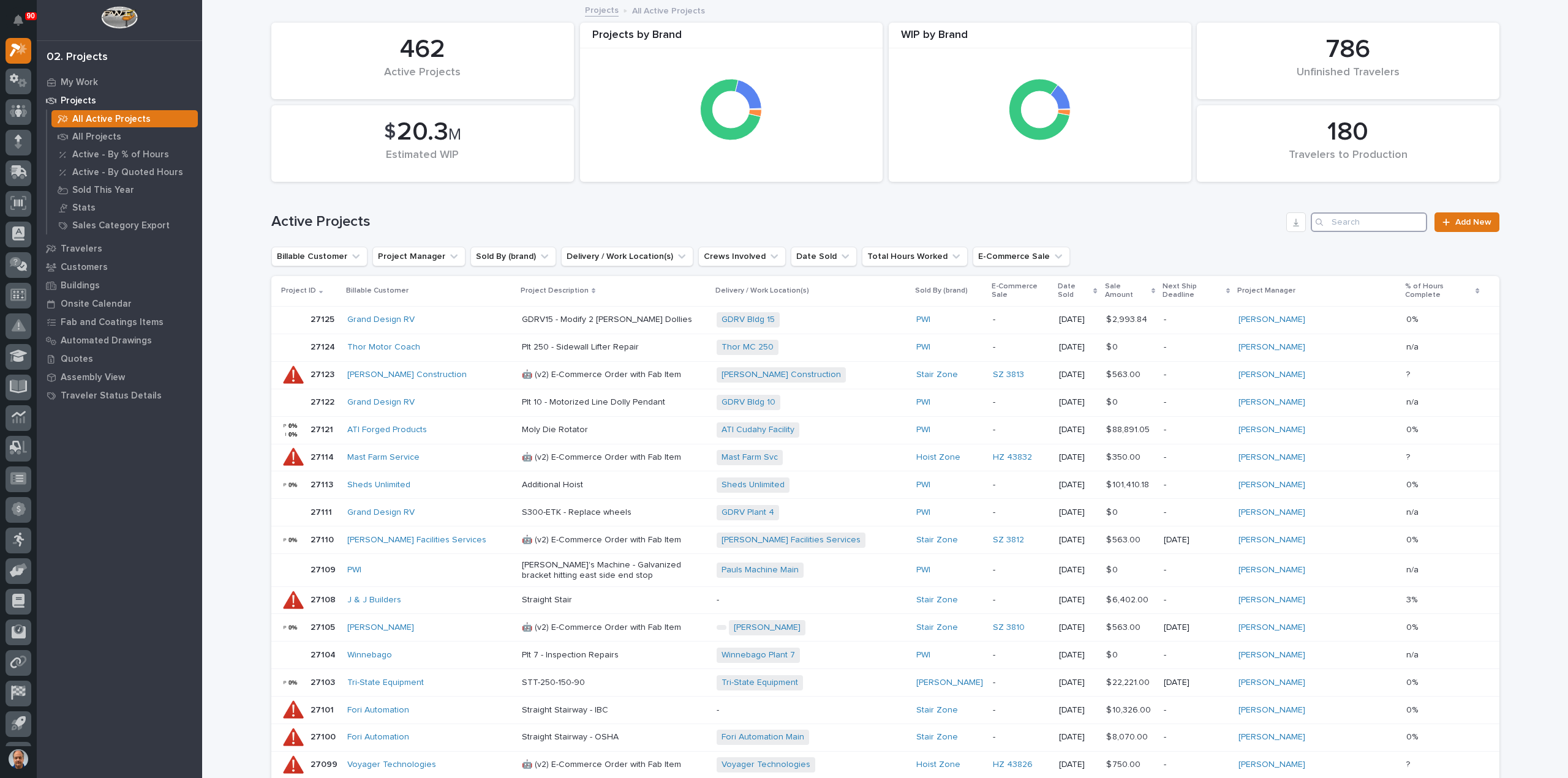
click at [1335, 219] on input "Search" at bounding box center [1369, 222] width 116 height 19
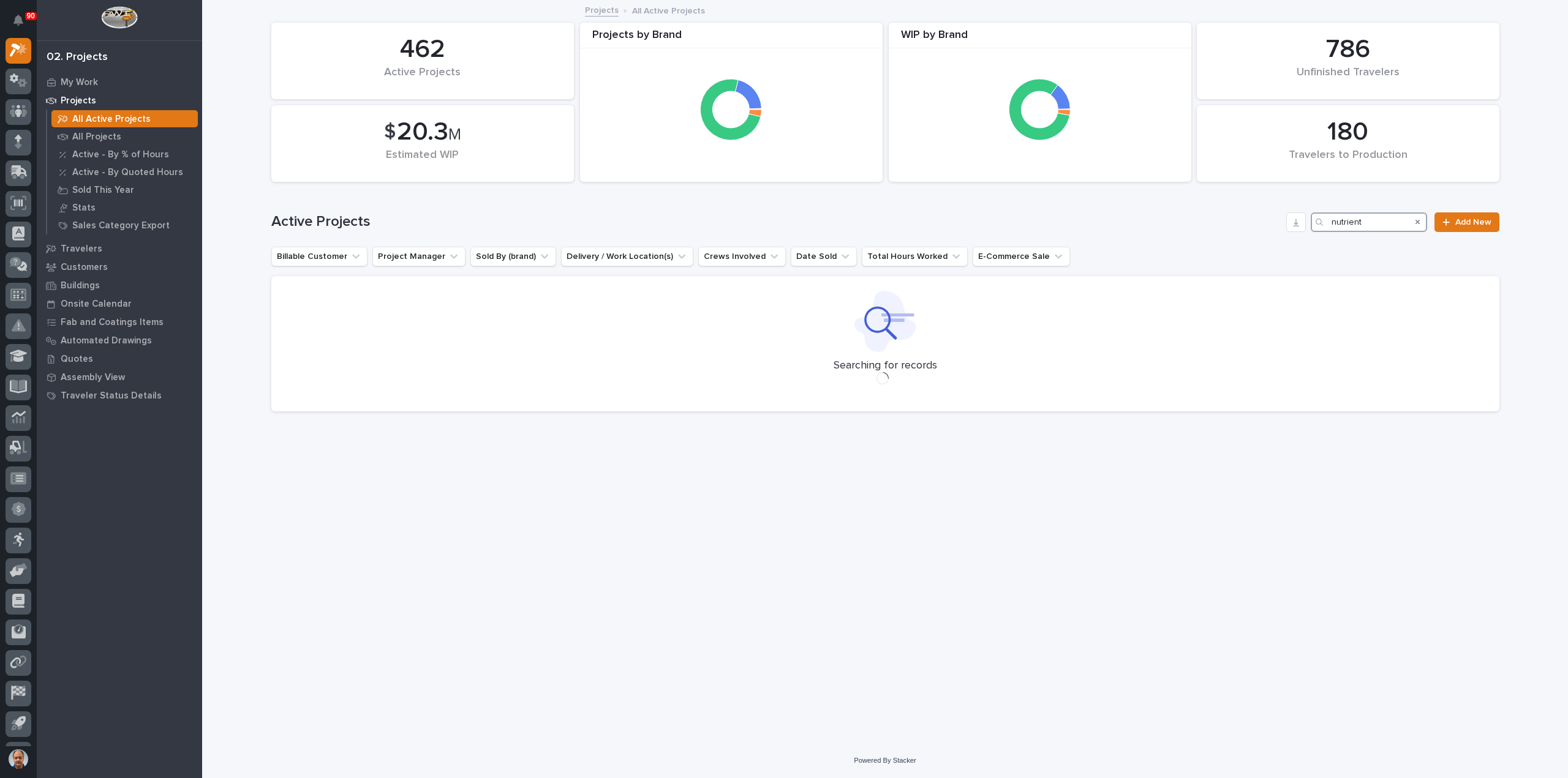
type input "nutrient"
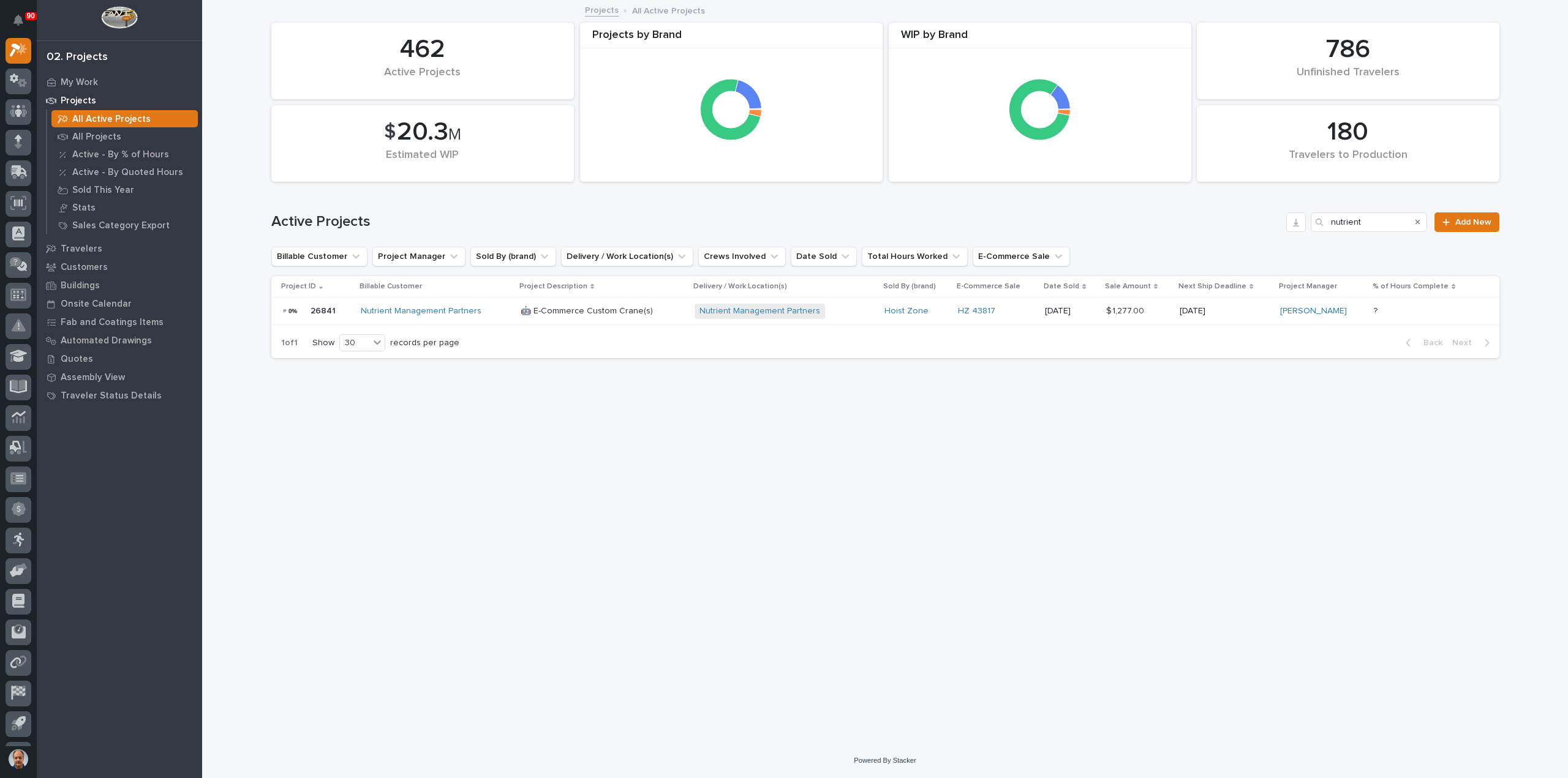
click at [487, 309] on div "Nutrient Management Partners" at bounding box center [435, 311] width 150 height 10
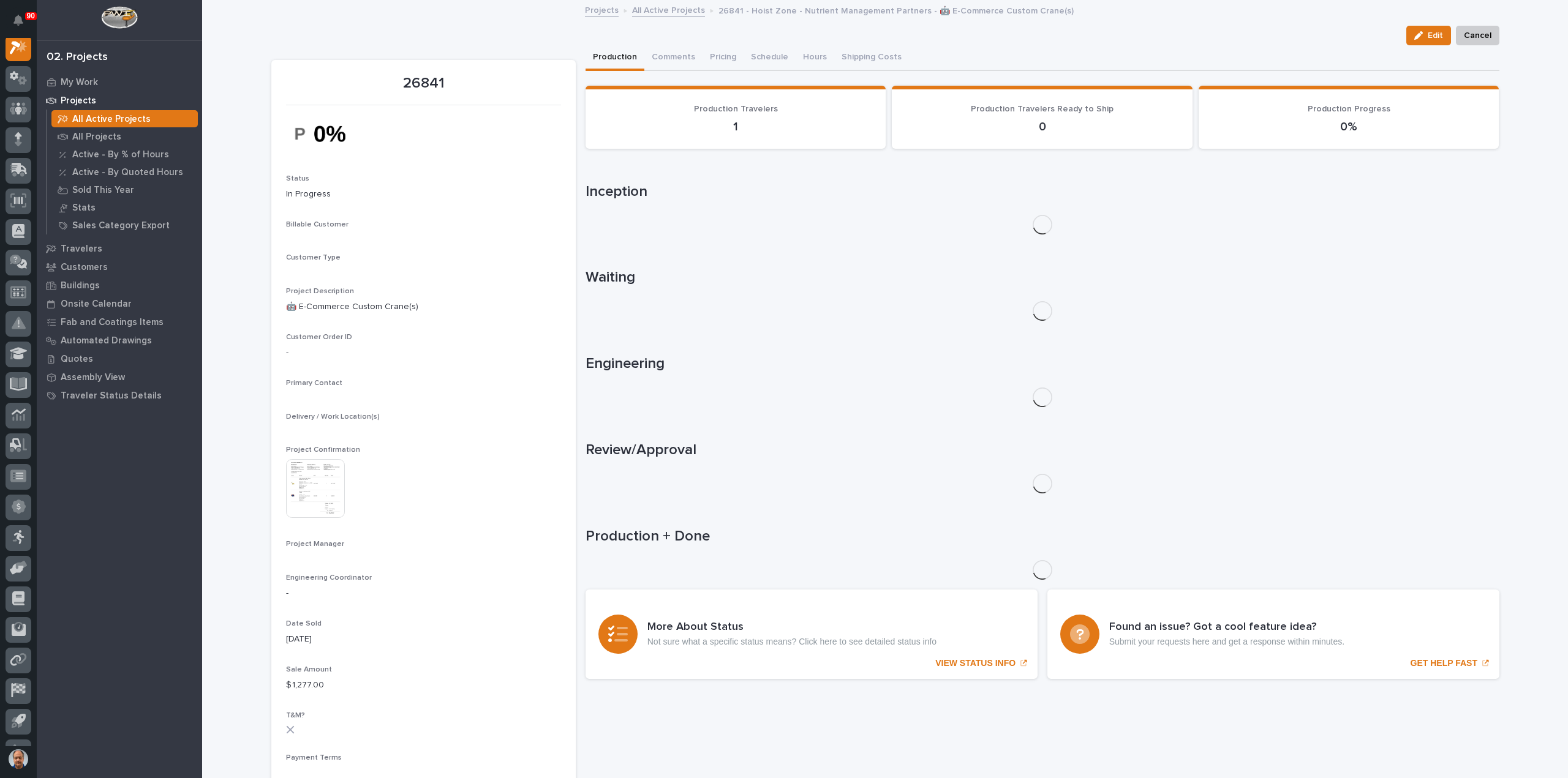
scroll to position [31, 0]
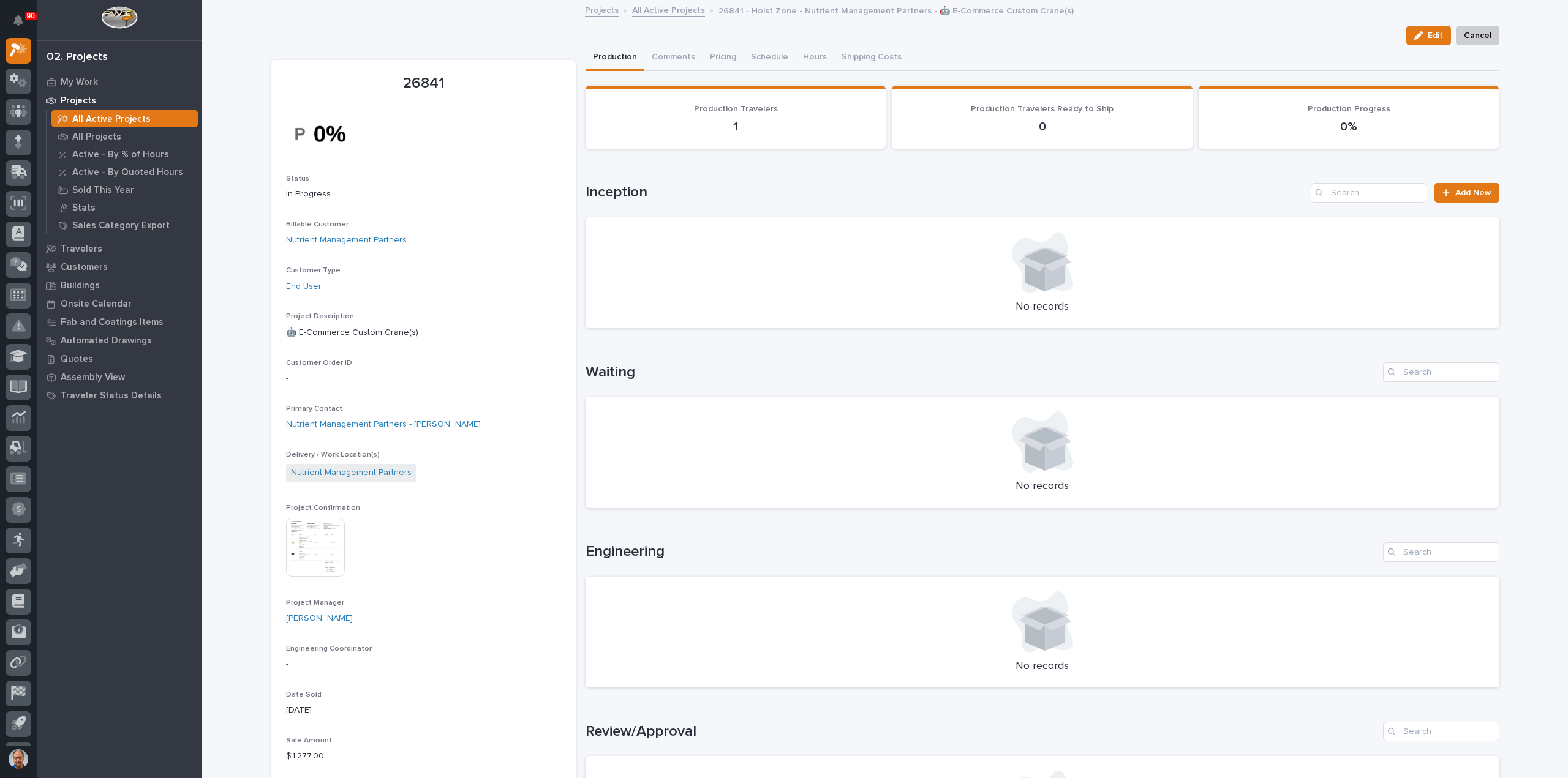
click at [313, 541] on img at bounding box center [315, 547] width 59 height 59
